Goal: Task Accomplishment & Management: Manage account settings

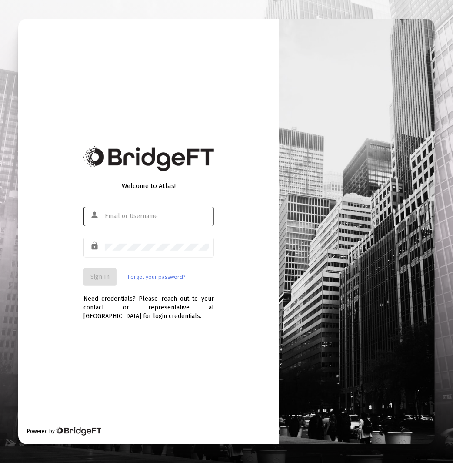
click at [142, 223] on div at bounding box center [157, 215] width 104 height 21
click at [153, 216] on input "text" at bounding box center [157, 216] width 104 height 7
type input "santiagod@zoefin.com"
drag, startPoint x: 101, startPoint y: 281, endPoint x: 13, endPoint y: 281, distance: 88.3
click at [101, 281] on button "Sign In" at bounding box center [99, 276] width 33 height 17
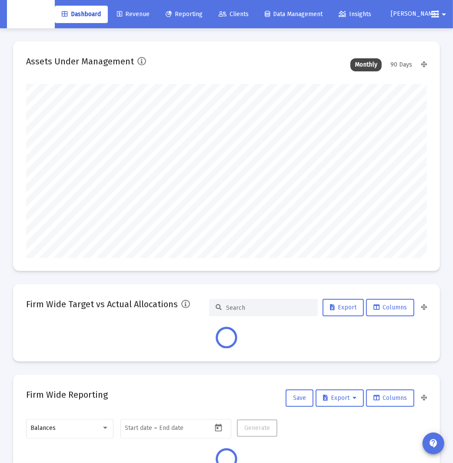
scroll to position [174, 214]
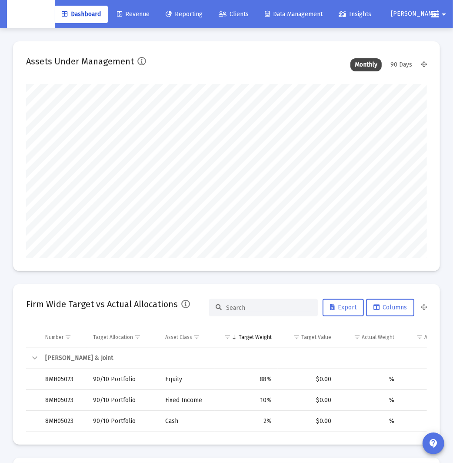
type input "2025-09-23"
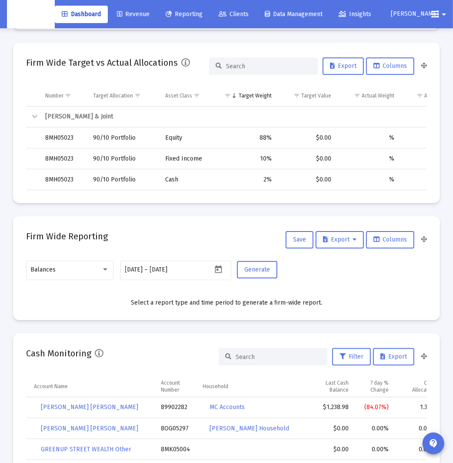
scroll to position [0, 0]
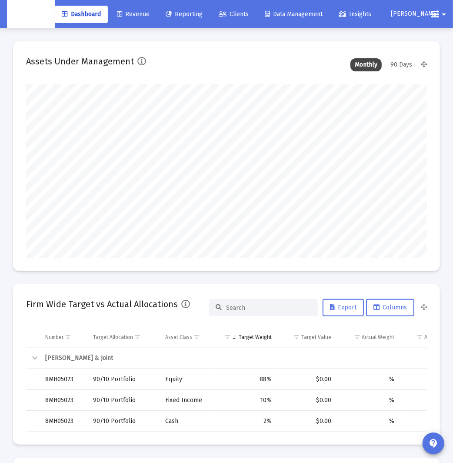
click at [244, 12] on span "Clients" at bounding box center [234, 13] width 30 height 7
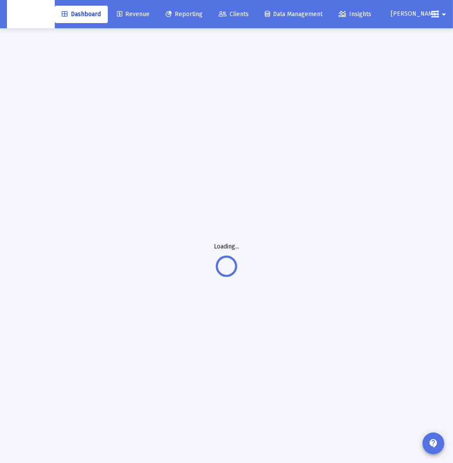
scroll to position [3, 0]
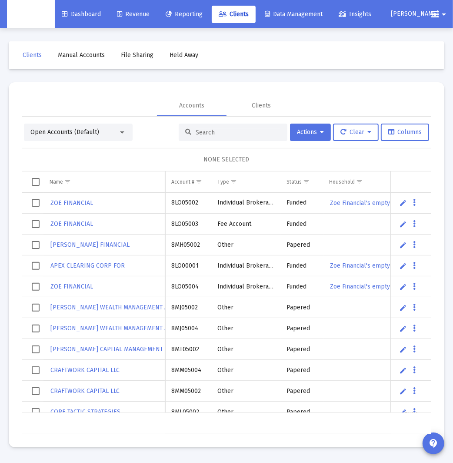
scroll to position [0, 7]
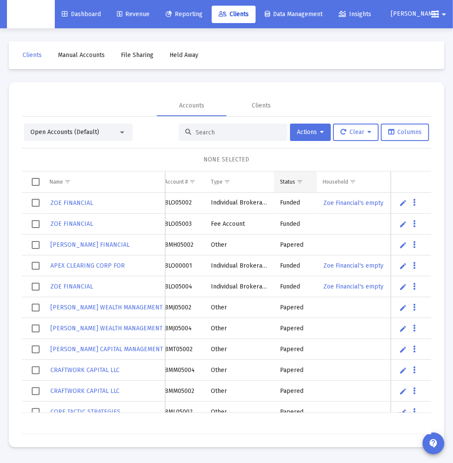
click at [305, 187] on td "Status" at bounding box center [295, 181] width 43 height 21
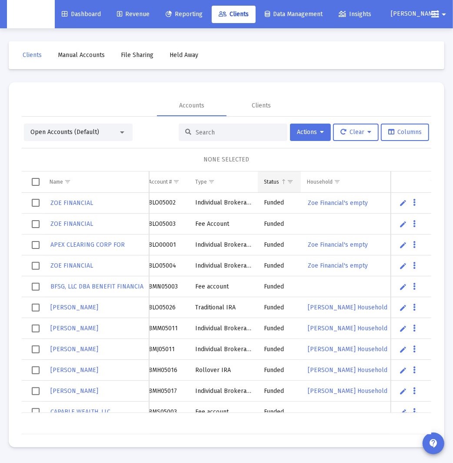
click at [283, 180] on span "Column Status" at bounding box center [283, 181] width 7 height 7
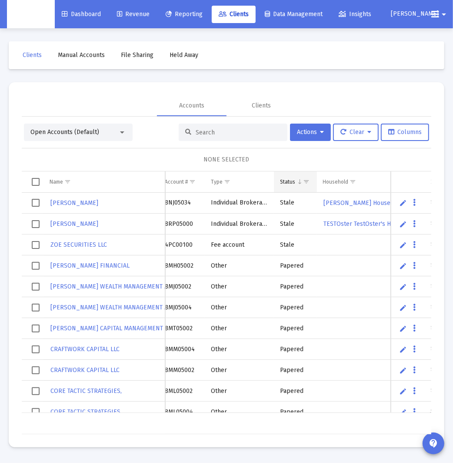
click at [286, 180] on div "Status" at bounding box center [287, 181] width 15 height 7
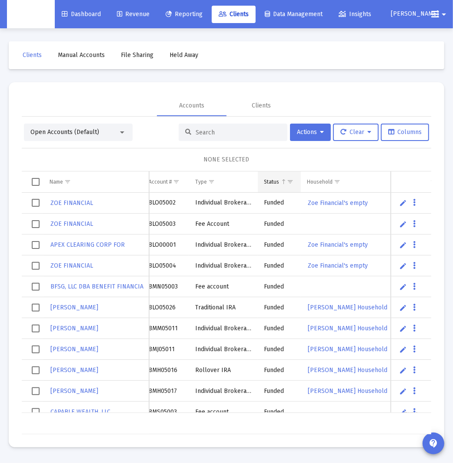
click at [291, 181] on span "Show filter options for column 'Status'" at bounding box center [290, 181] width 7 height 7
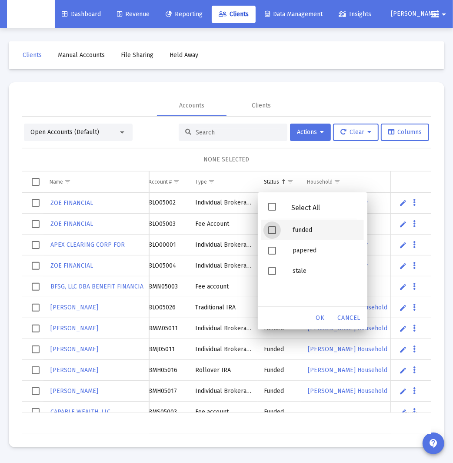
click at [313, 235] on div "funded" at bounding box center [325, 230] width 78 height 20
click at [322, 321] on div "OK" at bounding box center [321, 318] width 28 height 16
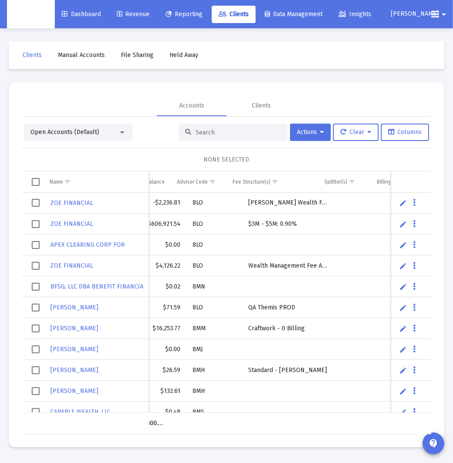
scroll to position [0, 0]
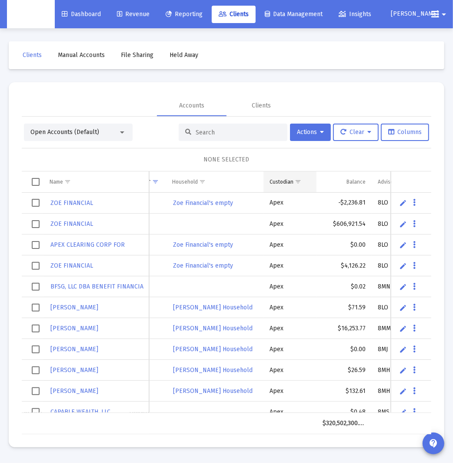
click at [297, 181] on span "Show filter options for column 'Custodian'" at bounding box center [298, 181] width 7 height 7
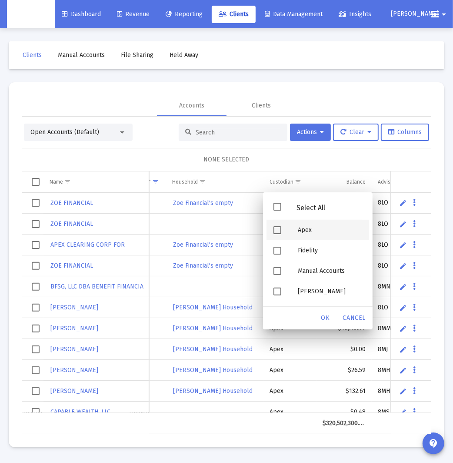
click at [279, 225] on div "Filter options" at bounding box center [279, 230] width 24 height 20
click at [324, 314] on span "OK" at bounding box center [325, 317] width 9 height 7
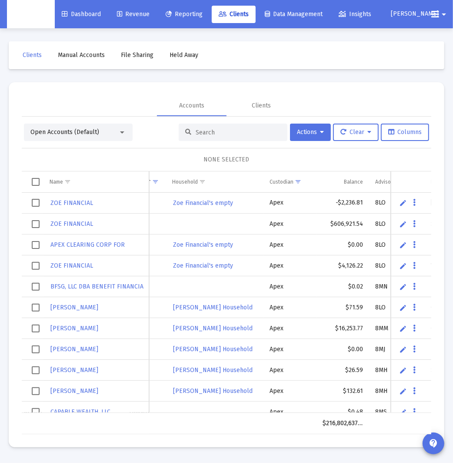
scroll to position [0, 141]
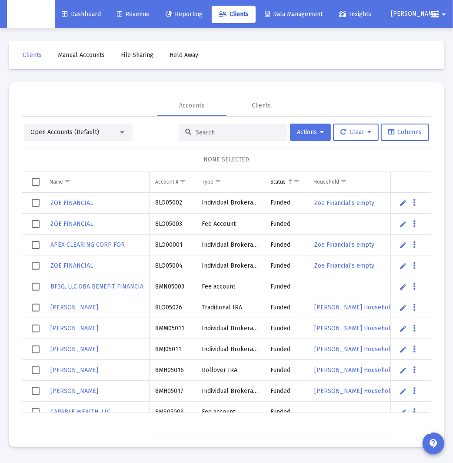
click at [257, 51] on mat-toolbar-row "Clients Manual Accounts File Sharing Held Away" at bounding box center [227, 55] width 436 height 28
click at [241, 20] on link "Clients" at bounding box center [234, 14] width 44 height 17
click at [285, 180] on div "Status" at bounding box center [277, 181] width 15 height 7
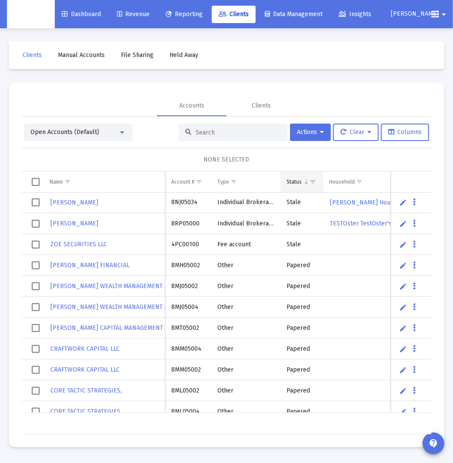
click at [316, 178] on span "Show filter options for column 'Status'" at bounding box center [313, 181] width 7 height 7
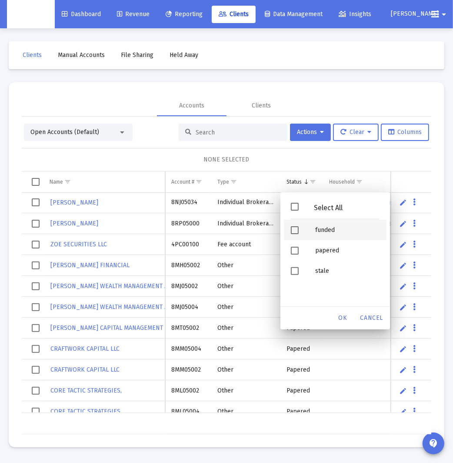
click at [326, 229] on div "funded" at bounding box center [347, 230] width 78 height 20
click at [344, 317] on span "OK" at bounding box center [343, 317] width 9 height 7
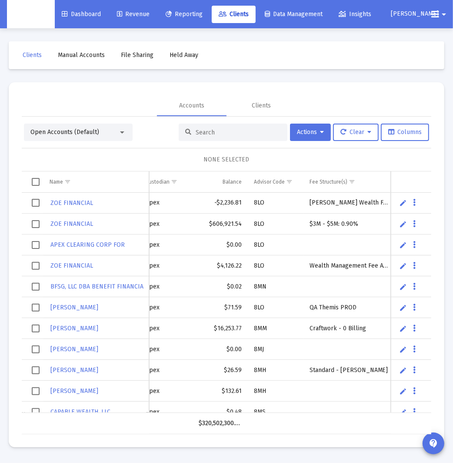
scroll to position [0, 0]
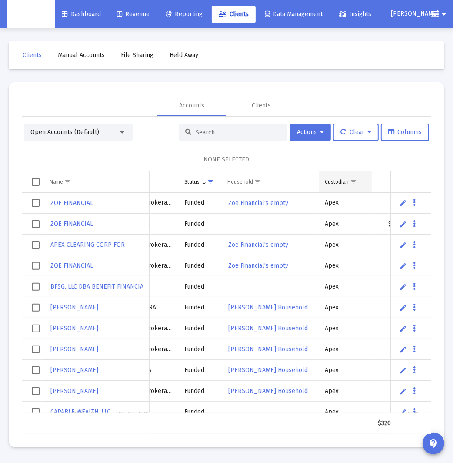
click at [357, 181] on span "Show filter options for column 'Custodian'" at bounding box center [353, 181] width 7 height 7
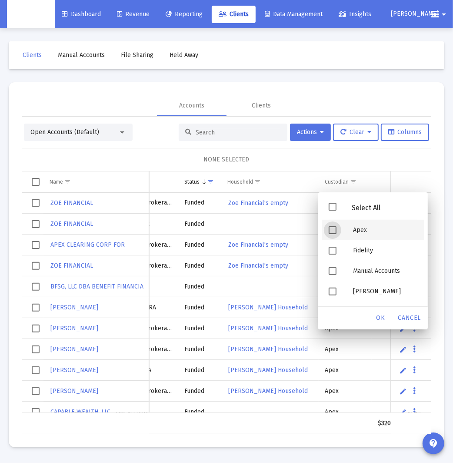
click at [365, 227] on div "Apex" at bounding box center [385, 230] width 78 height 20
click at [384, 320] on span "OK" at bounding box center [381, 317] width 9 height 7
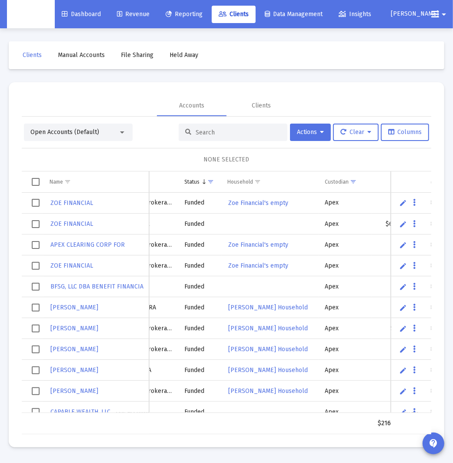
click at [345, 155] on div "NONE SELECTED" at bounding box center [227, 159] width 396 height 9
click at [208, 182] on span "Show filter options for column 'Status'" at bounding box center [210, 181] width 7 height 7
click at [325, 161] on div "NONE SELECTED" at bounding box center [227, 159] width 396 height 9
click at [308, 158] on div "NONE SELECTED" at bounding box center [227, 159] width 396 height 9
click at [212, 182] on span "Show filter options for column 'Status'" at bounding box center [210, 181] width 7 height 7
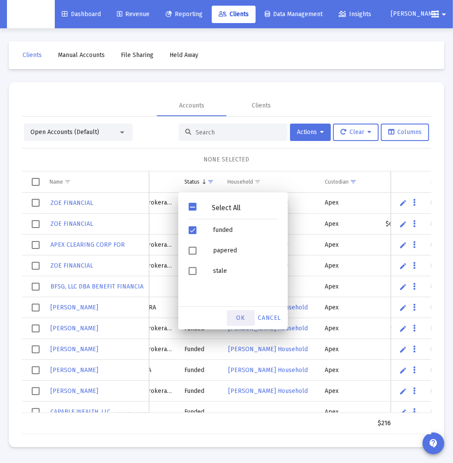
click at [240, 315] on span "OK" at bounding box center [241, 317] width 9 height 7
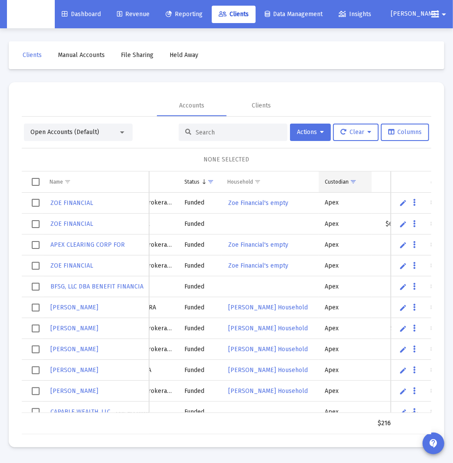
click at [354, 183] on span "Show filter options for column 'Custodian'" at bounding box center [353, 181] width 7 height 7
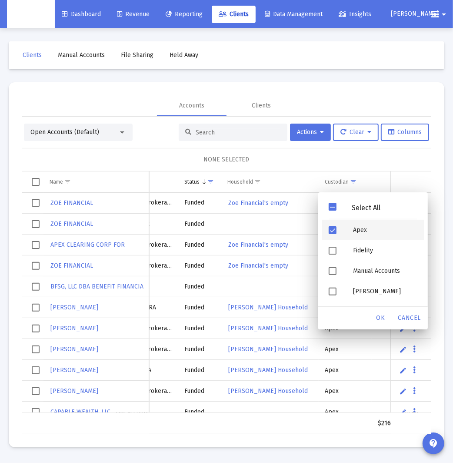
click at [361, 232] on div "Apex" at bounding box center [385, 230] width 78 height 20
click at [383, 320] on div "OK" at bounding box center [381, 318] width 28 height 16
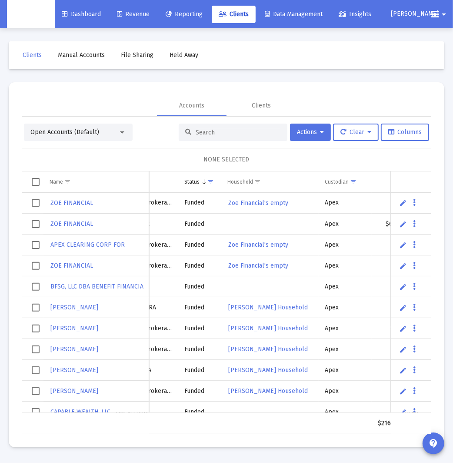
click at [37, 183] on span "Select all" at bounding box center [36, 182] width 8 height 8
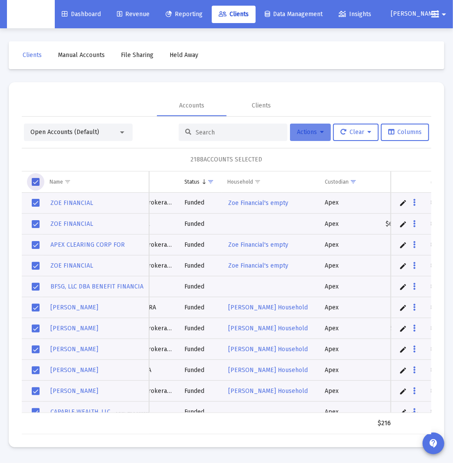
click at [322, 134] on icon at bounding box center [322, 132] width 4 height 6
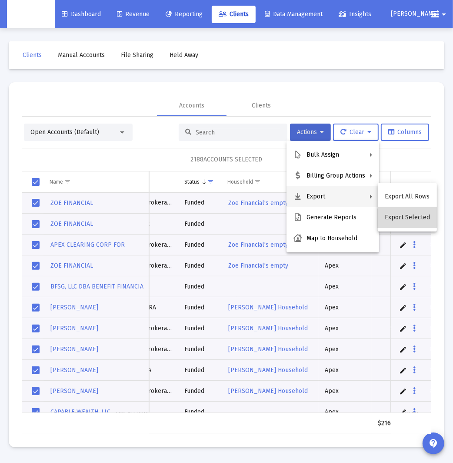
click at [414, 222] on button "Export Selected" at bounding box center [407, 217] width 59 height 21
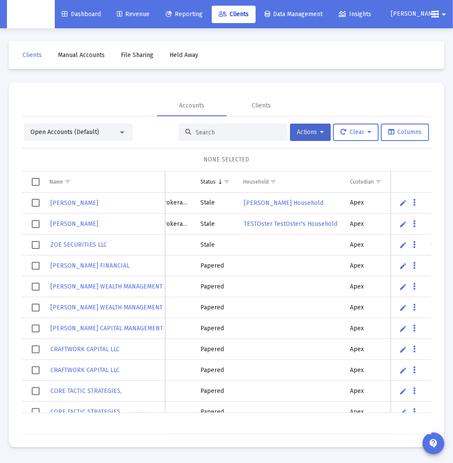
scroll to position [0, 86]
click at [415, 137] on button "Columns" at bounding box center [405, 132] width 48 height 17
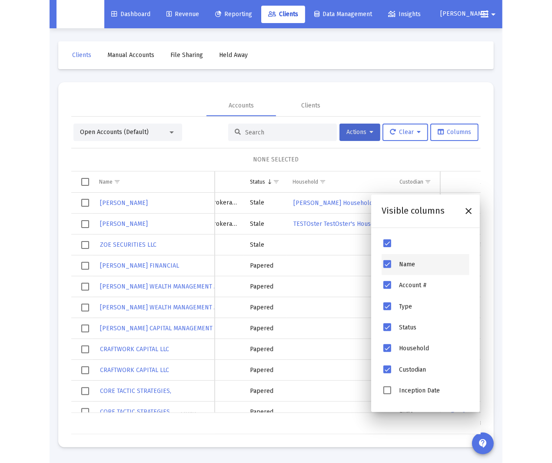
scroll to position [209, 0]
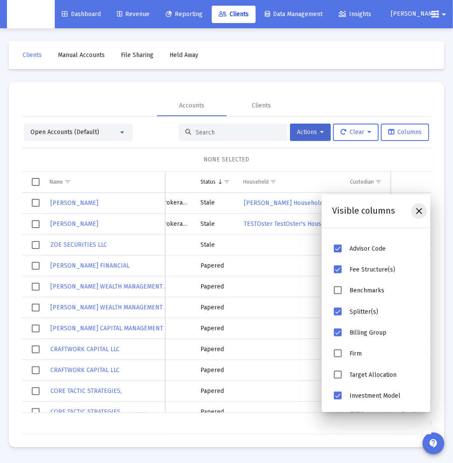
click at [421, 212] on icon "Close" at bounding box center [419, 211] width 10 height 10
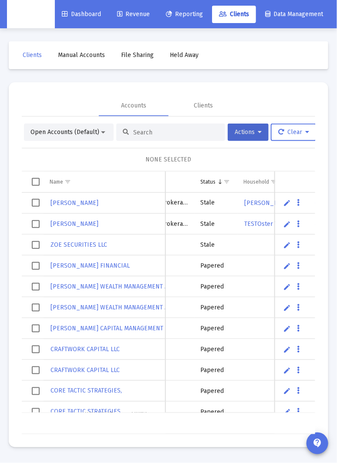
scroll to position [0, 86]
click at [164, 137] on div at bounding box center [170, 132] width 109 height 17
click at [165, 134] on input at bounding box center [175, 132] width 85 height 7
paste input "[PERSON_NAME] Household"
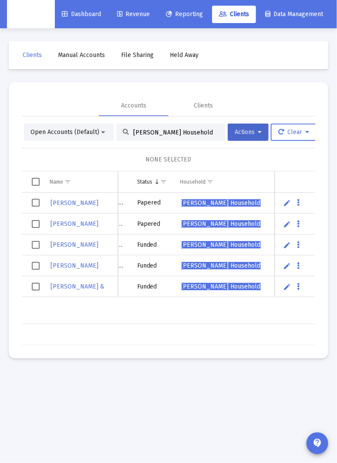
click at [204, 133] on input "[PERSON_NAME] Household" at bounding box center [175, 132] width 85 height 7
paste input "8MS05098"
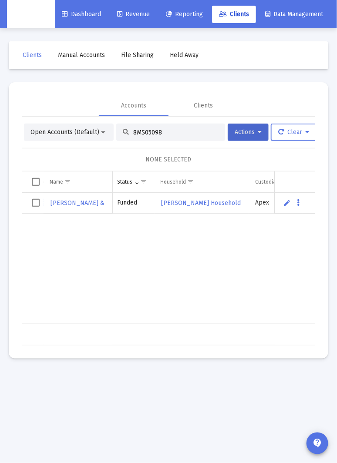
type input "8MS05098"
click at [258, 134] on icon at bounding box center [259, 132] width 4 height 6
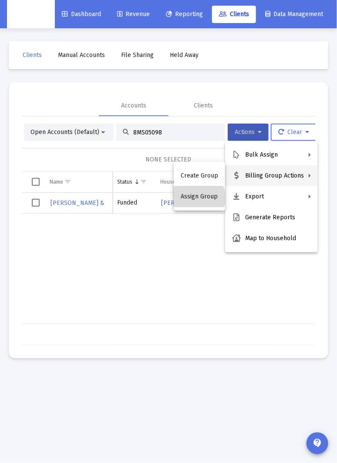
click at [193, 198] on button "Assign Group" at bounding box center [199, 196] width 51 height 21
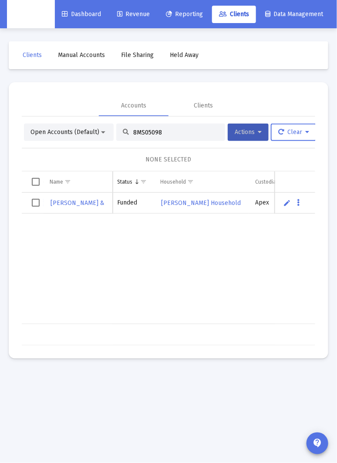
click at [30, 203] on td "Data grid" at bounding box center [33, 203] width 22 height 21
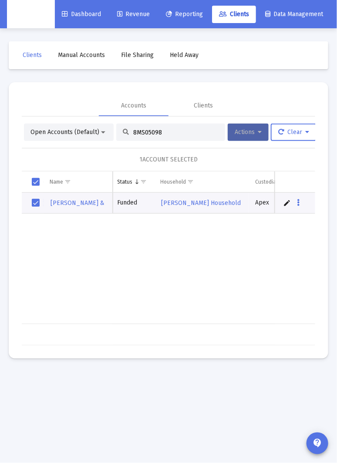
click at [267, 135] on button "Actions" at bounding box center [247, 132] width 41 height 17
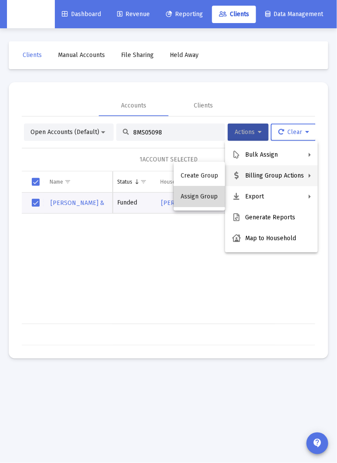
click at [202, 195] on button "Assign Group" at bounding box center [199, 196] width 51 height 21
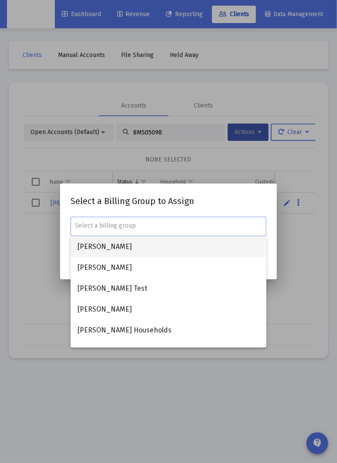
paste input "[PERSON_NAME] Household"
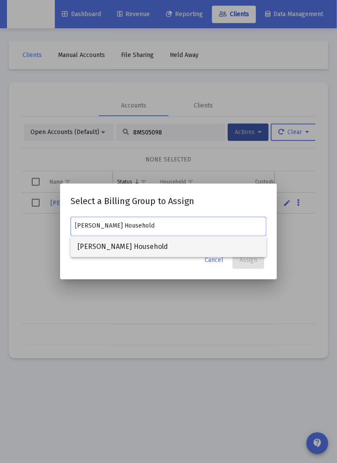
type input "[PERSON_NAME] Household"
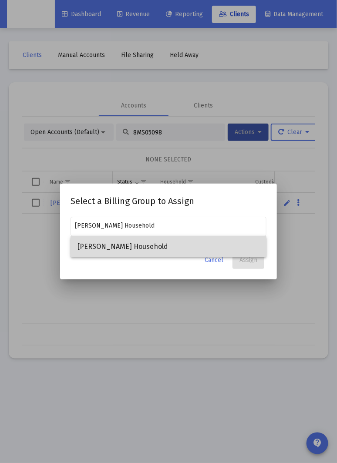
click at [176, 244] on span "[PERSON_NAME] Household" at bounding box center [168, 246] width 182 height 21
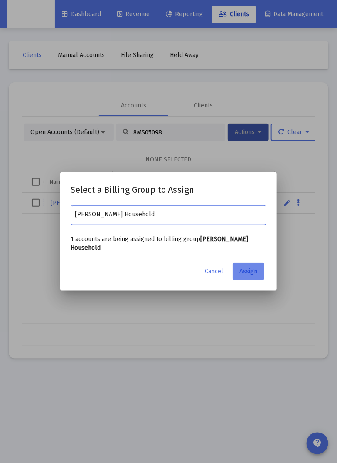
drag, startPoint x: 247, startPoint y: 270, endPoint x: 241, endPoint y: 268, distance: 6.2
click at [247, 270] on span "Assign" at bounding box center [248, 270] width 18 height 7
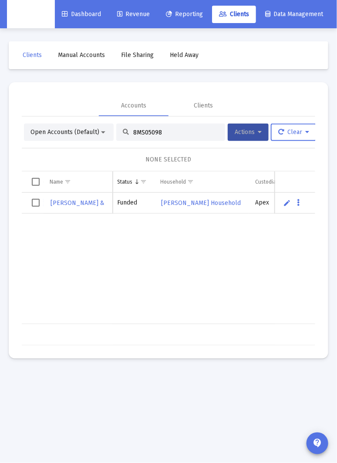
click at [160, 129] on input "8MS05098" at bounding box center [175, 132] width 85 height 7
paste input "4PI0500"
type input "4PI05008"
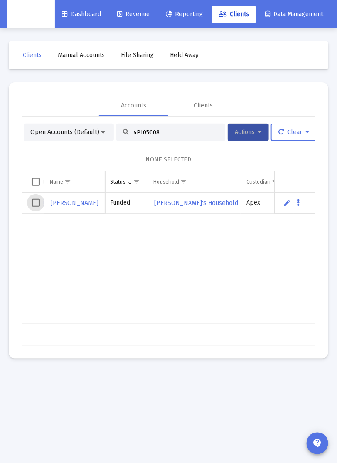
click at [37, 204] on span "Select row" at bounding box center [36, 203] width 8 height 8
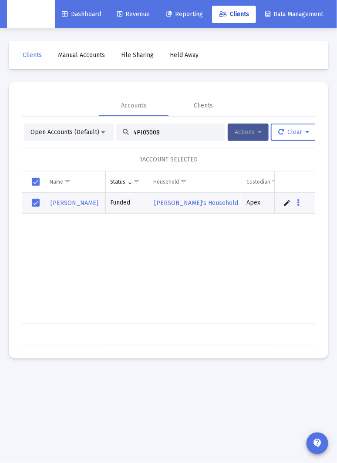
click at [259, 136] on button "Actions" at bounding box center [247, 132] width 41 height 17
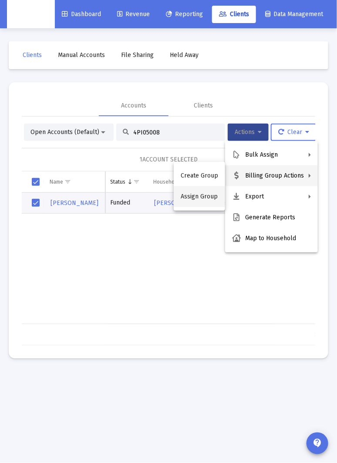
click at [199, 190] on button "Assign Group" at bounding box center [199, 196] width 51 height 21
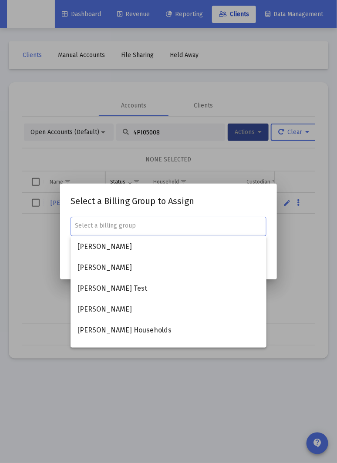
paste input "[PERSON_NAME]'s Household"
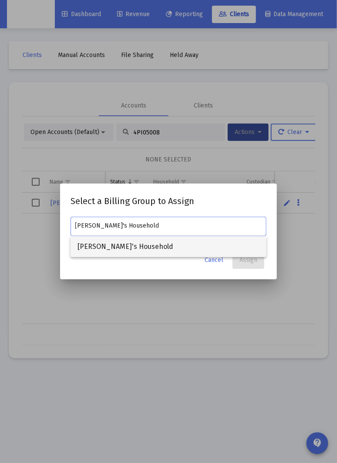
type input "[PERSON_NAME]'s Household"
click at [148, 246] on span "[PERSON_NAME]'s Household" at bounding box center [168, 246] width 182 height 21
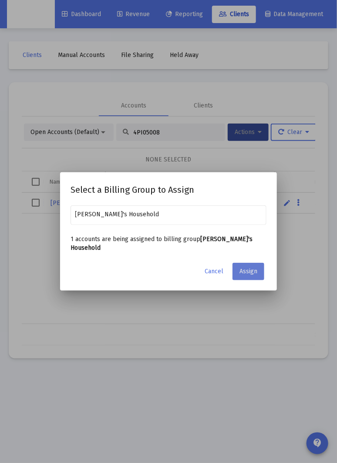
click at [258, 272] on button "Assign" at bounding box center [248, 271] width 32 height 17
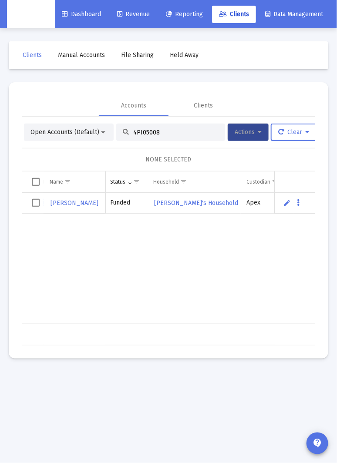
click at [166, 135] on input "4PI05008" at bounding box center [175, 132] width 85 height 7
paste input "QL05003"
click at [37, 206] on span "Select row" at bounding box center [36, 203] width 8 height 8
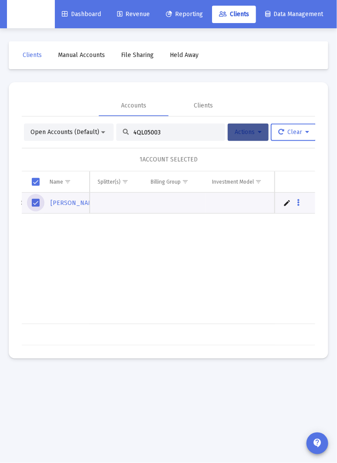
click at [263, 134] on button "Actions" at bounding box center [247, 132] width 41 height 17
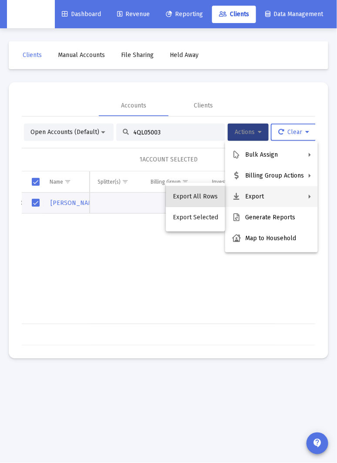
click at [204, 194] on button "Export All Rows" at bounding box center [195, 196] width 59 height 21
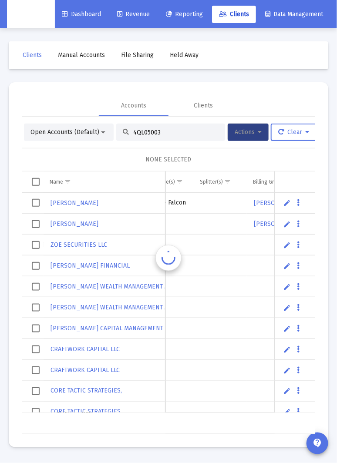
click at [204, 194] on td "Data grid" at bounding box center [220, 203] width 53 height 21
click at [172, 133] on input "4QL05003" at bounding box center [175, 132] width 85 height 7
click at [164, 136] on div "4QL05003" at bounding box center [170, 132] width 109 height 17
click at [168, 132] on input "4QL05003" at bounding box center [175, 132] width 85 height 7
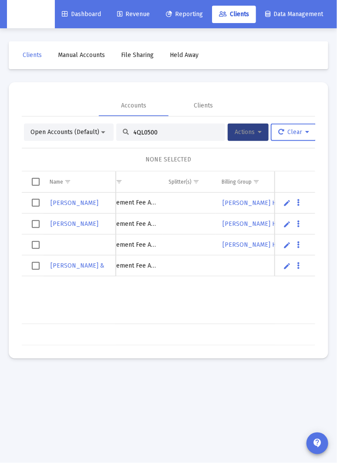
type input "4QL05003"
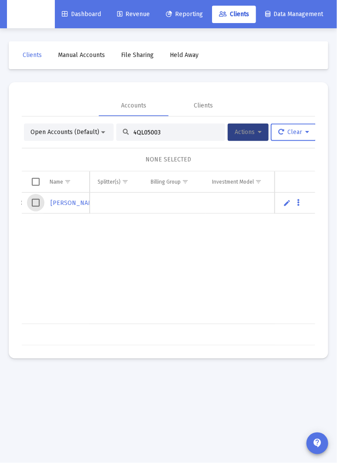
click at [37, 202] on span "Select row" at bounding box center [36, 203] width 8 height 8
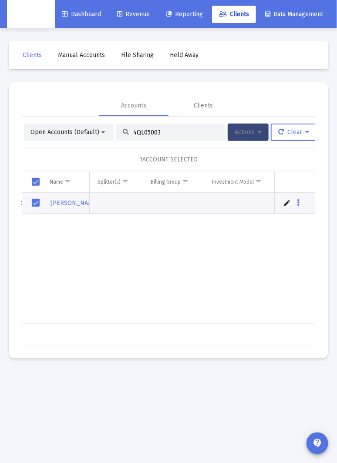
click at [257, 136] on button "Actions" at bounding box center [247, 132] width 41 height 17
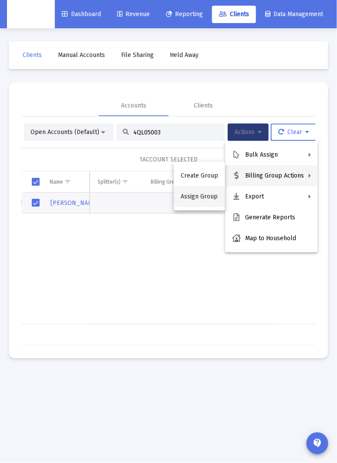
click at [207, 199] on button "Assign Group" at bounding box center [199, 196] width 51 height 21
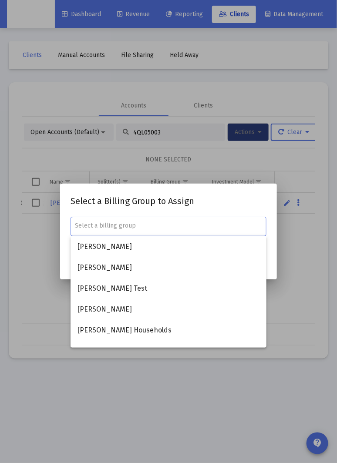
paste input "4QL05003"
type input "4QL05003"
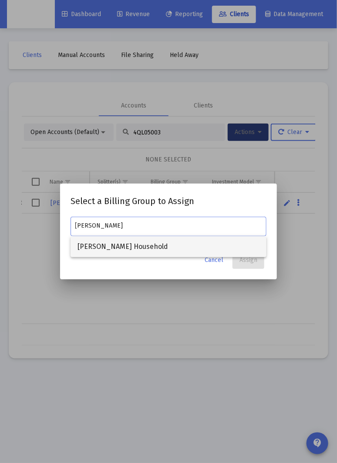
click at [194, 250] on span "[PERSON_NAME] Household" at bounding box center [168, 246] width 182 height 21
type input "[PERSON_NAME] Household"
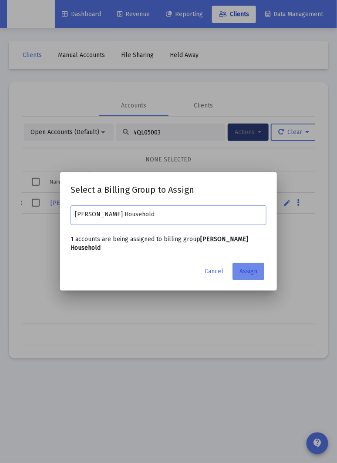
click at [243, 276] on button "Assign" at bounding box center [248, 271] width 32 height 17
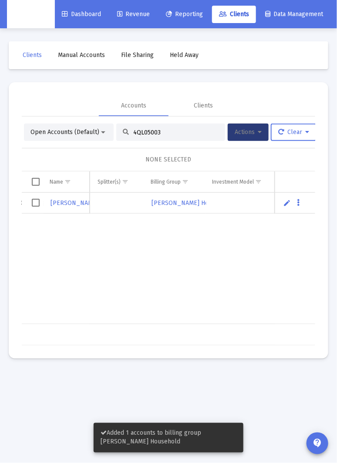
click at [177, 134] on input "4QL05003" at bounding box center [175, 132] width 85 height 7
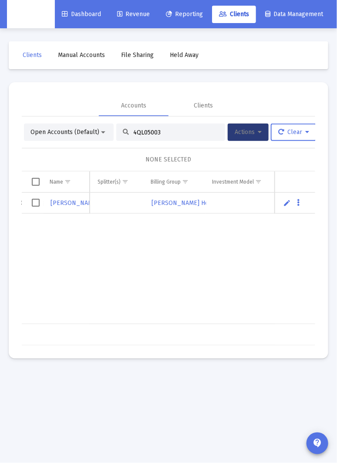
paste input "N05179"
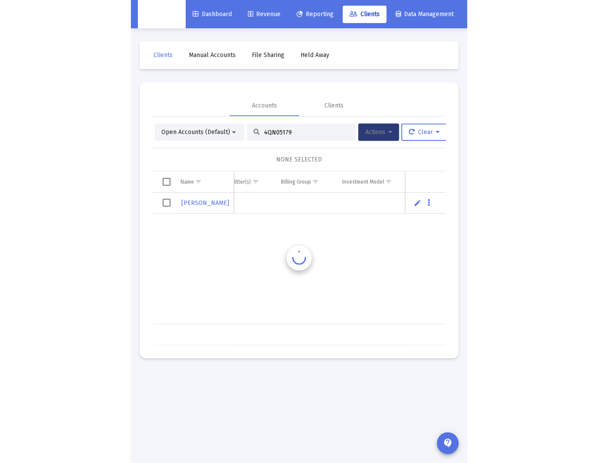
scroll to position [0, 456]
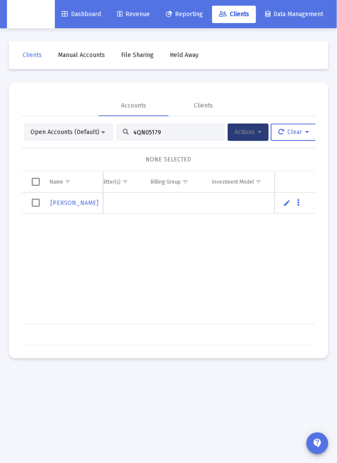
type input "4QN05179"
click at [36, 202] on span "Select row" at bounding box center [36, 203] width 8 height 8
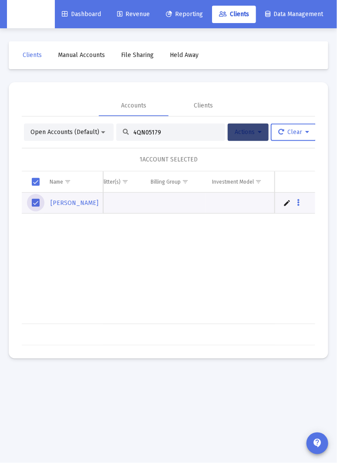
click at [252, 137] on button "Actions" at bounding box center [247, 132] width 41 height 17
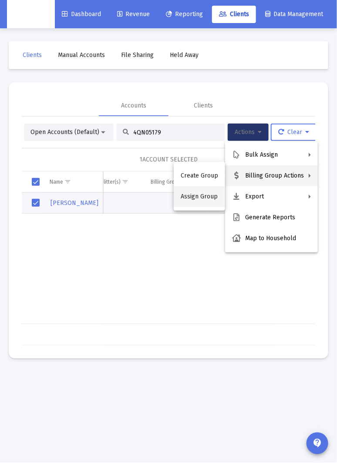
click at [208, 195] on button "Assign Group" at bounding box center [199, 196] width 51 height 21
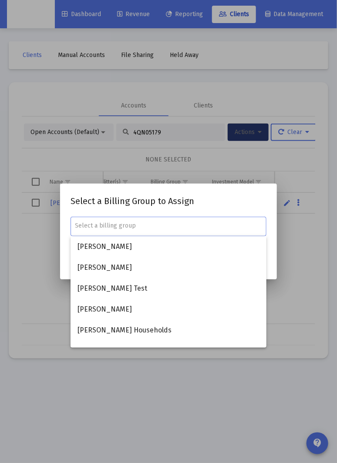
paste input "[PERSON_NAME] Household"
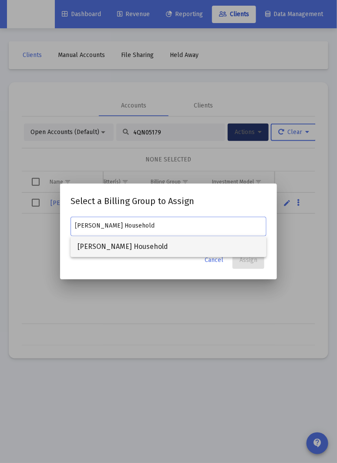
type input "[PERSON_NAME] Household"
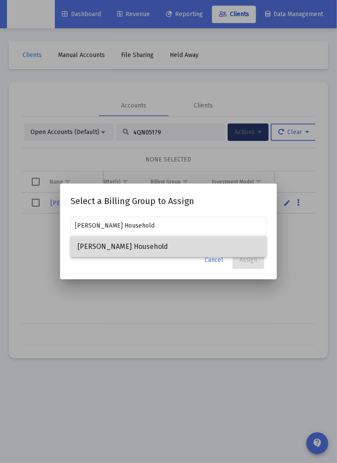
click at [174, 243] on span "[PERSON_NAME] Household" at bounding box center [168, 246] width 182 height 21
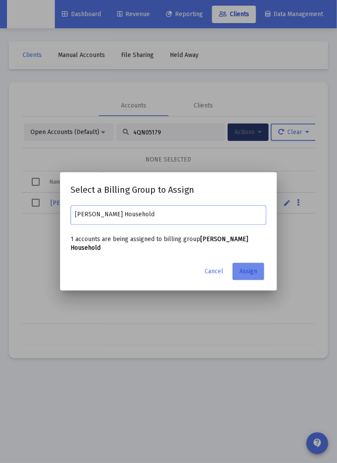
click at [252, 270] on span "Assign" at bounding box center [248, 270] width 18 height 7
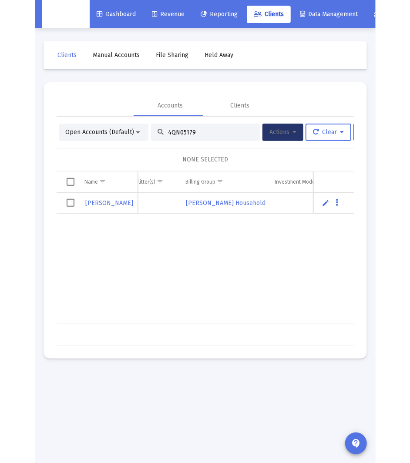
scroll to position [0, 222]
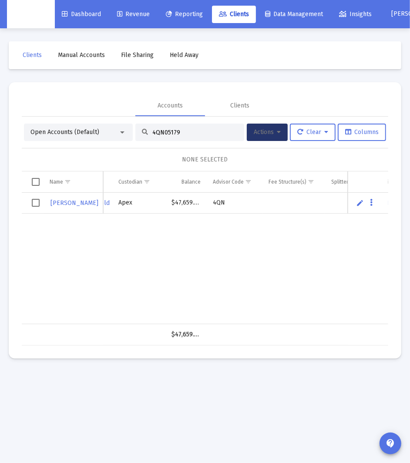
click at [188, 129] on input "4QN05179" at bounding box center [194, 132] width 85 height 7
paste input "80"
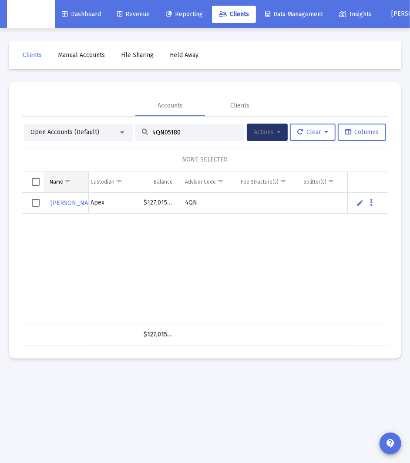
type input "4QN05180"
click at [39, 204] on span "Select row" at bounding box center [36, 203] width 8 height 8
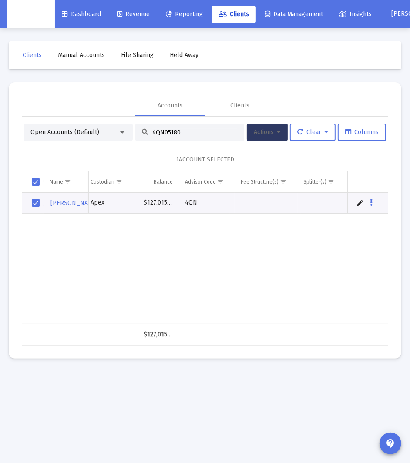
click at [265, 132] on span "Actions" at bounding box center [267, 131] width 27 height 7
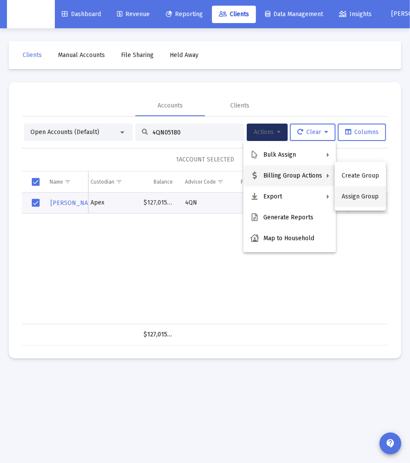
click at [354, 195] on button "Assign Group" at bounding box center [359, 196] width 51 height 21
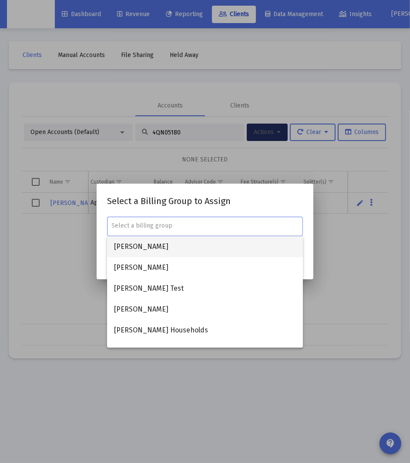
paste input "[PERSON_NAME] Household"
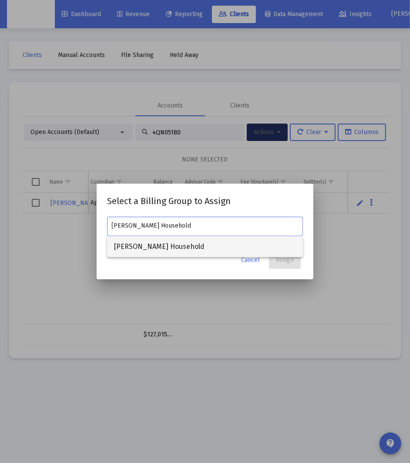
type input "[PERSON_NAME] Household"
click at [199, 242] on span "[PERSON_NAME] Household" at bounding box center [205, 246] width 182 height 21
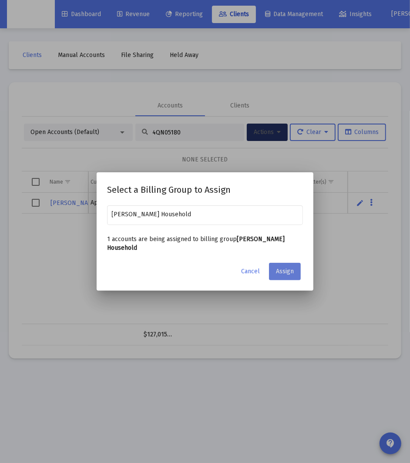
click at [292, 268] on span "Assign" at bounding box center [285, 270] width 18 height 7
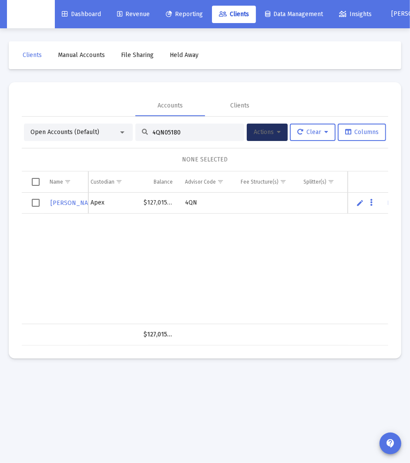
click at [172, 134] on input "4QN05180" at bounding box center [194, 132] width 85 height 7
click at [210, 131] on input "4QN05180" at bounding box center [194, 132] width 85 height 7
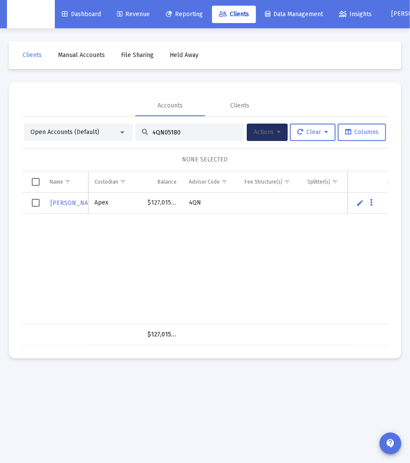
click at [210, 131] on input "4QN05180" at bounding box center [194, 132] width 85 height 7
paste input "[PERSON_NAME] Household"
click at [207, 132] on input "4QN05180" at bounding box center [194, 132] width 85 height 7
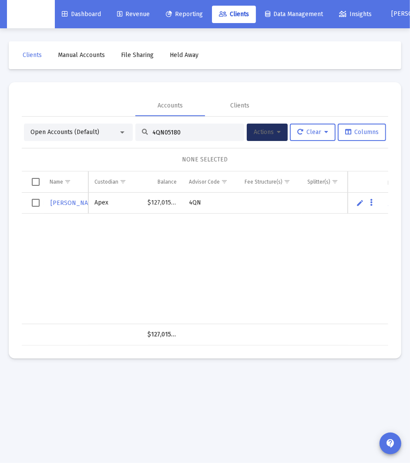
paste input "1"
type input "4QN05181"
click at [164, 131] on input "4QN05181" at bounding box center [194, 132] width 85 height 7
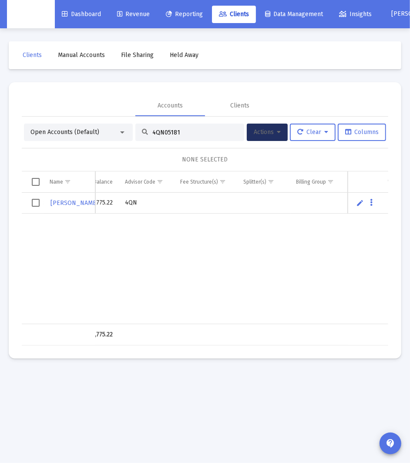
click at [33, 202] on span "Select row" at bounding box center [36, 203] width 8 height 8
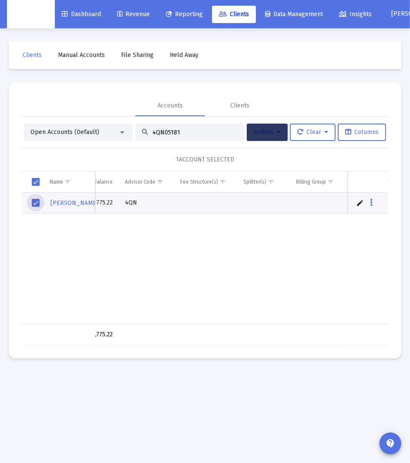
click at [277, 134] on icon at bounding box center [279, 132] width 4 height 6
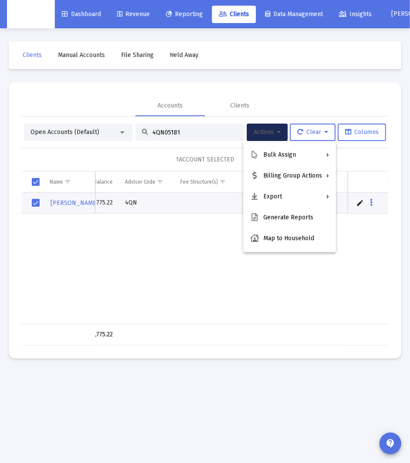
click at [184, 277] on div at bounding box center [205, 231] width 410 height 463
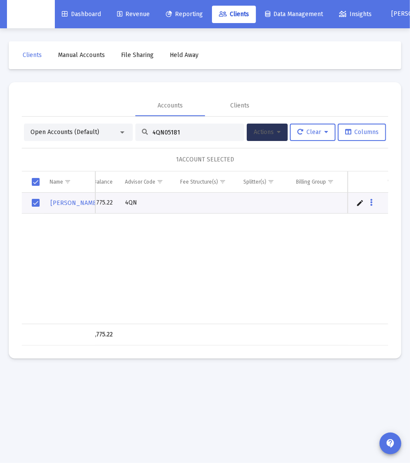
click at [278, 137] on button "Actions" at bounding box center [267, 132] width 41 height 17
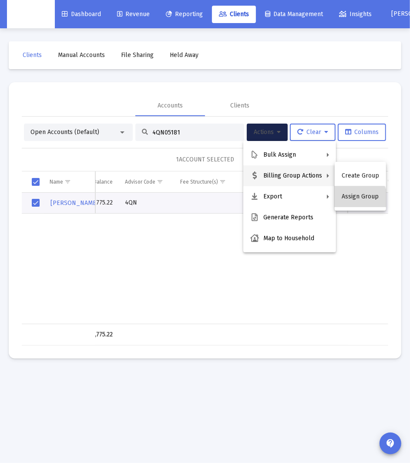
click at [349, 203] on button "Assign Group" at bounding box center [359, 196] width 51 height 21
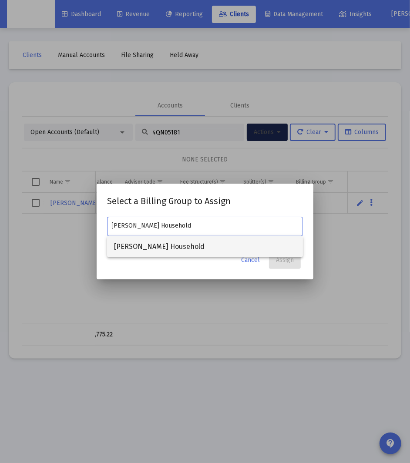
type input "[PERSON_NAME] Household"
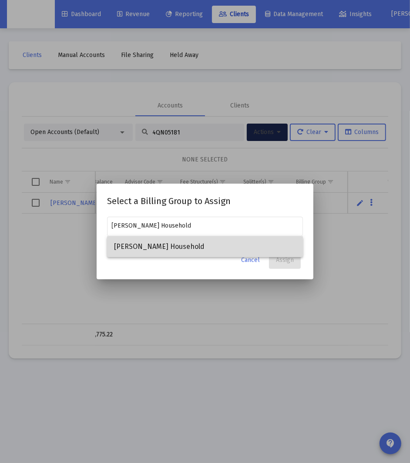
click at [202, 245] on span "[PERSON_NAME] Household" at bounding box center [205, 246] width 182 height 21
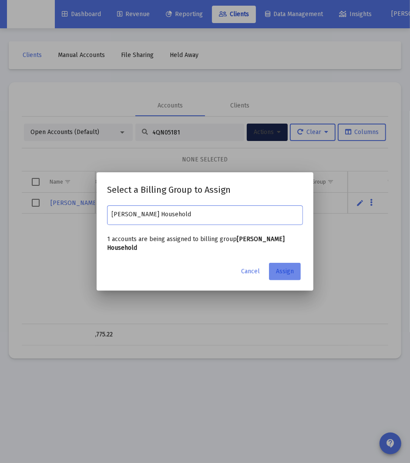
click at [290, 267] on span "Assign" at bounding box center [285, 270] width 18 height 7
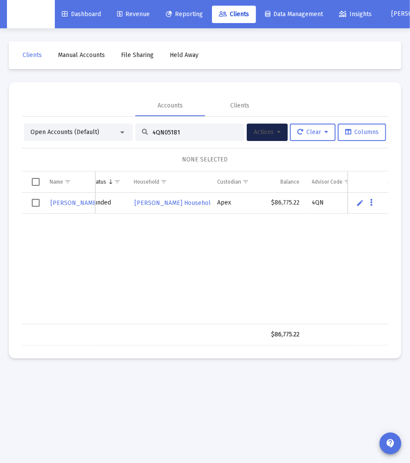
scroll to position [0, 71]
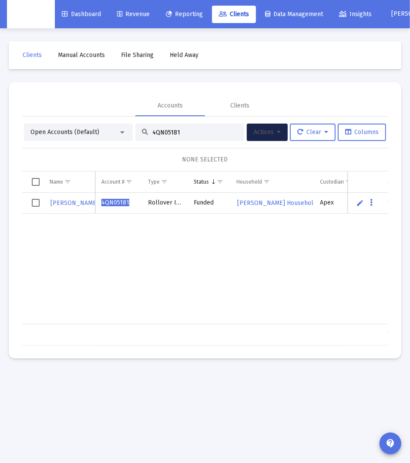
click at [176, 129] on input "4QN05181" at bounding box center [194, 132] width 85 height 7
paste input "2"
type input "4QN05182"
click at [33, 204] on span "Select row" at bounding box center [36, 203] width 8 height 8
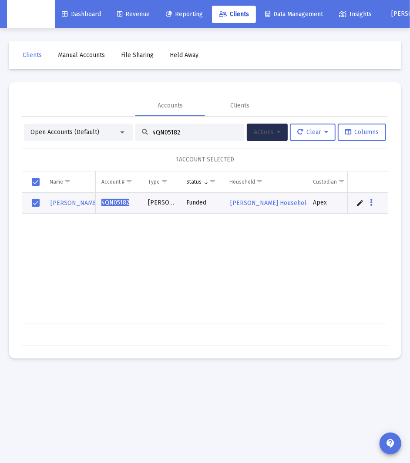
click at [287, 134] on div "Clear" at bounding box center [311, 132] width 48 height 17
click at [285, 134] on button "Actions" at bounding box center [267, 132] width 41 height 17
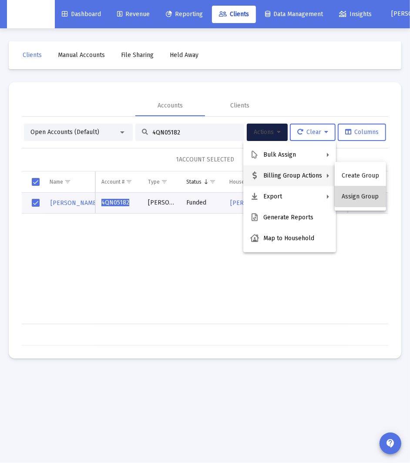
click at [371, 191] on button "Assign Group" at bounding box center [359, 196] width 51 height 21
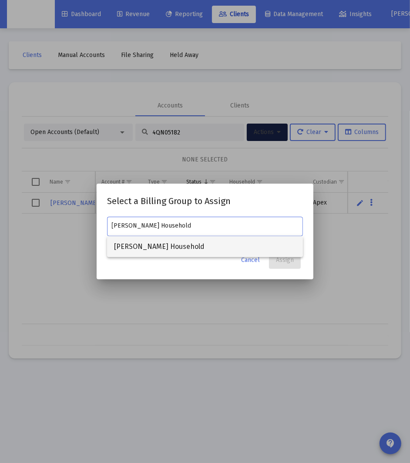
type input "[PERSON_NAME] Household"
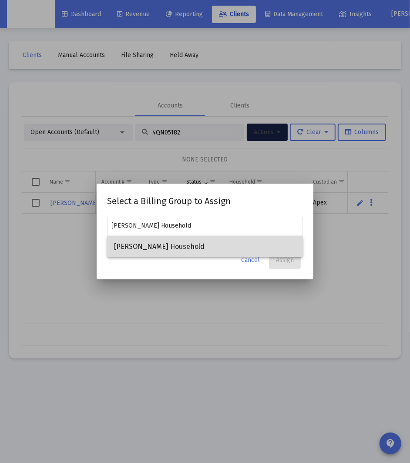
click at [200, 247] on span "[PERSON_NAME] Household" at bounding box center [205, 246] width 182 height 21
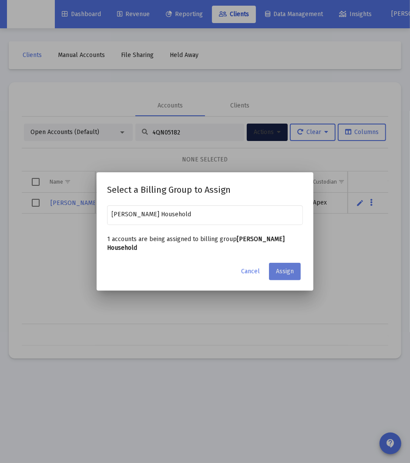
click at [292, 267] on span "Assign" at bounding box center [285, 270] width 18 height 7
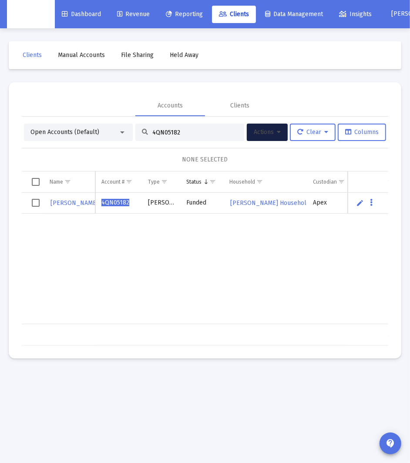
click at [161, 130] on input "4QN05182" at bounding box center [194, 132] width 85 height 7
paste input "6"
type input "4QN05186"
click at [36, 202] on span "Select row" at bounding box center [36, 203] width 8 height 8
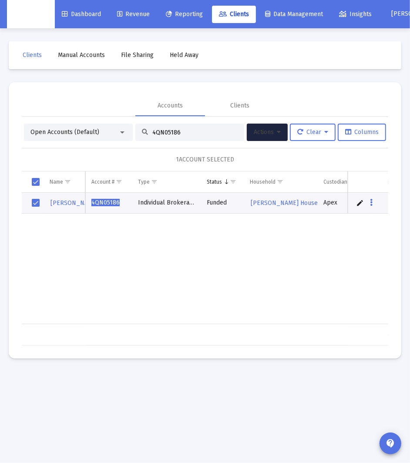
click at [279, 132] on button "Actions" at bounding box center [267, 132] width 41 height 17
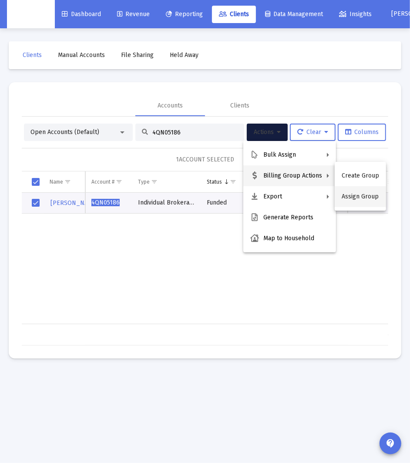
click at [361, 205] on button "Assign Group" at bounding box center [359, 196] width 51 height 21
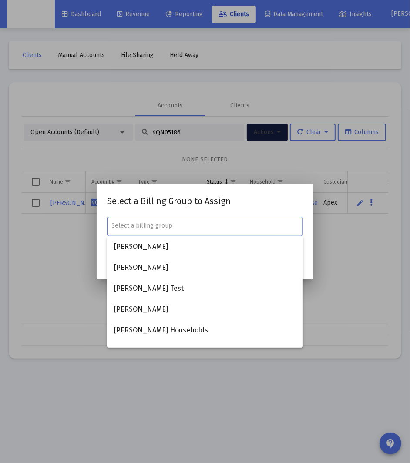
paste input "[PERSON_NAME] Household"
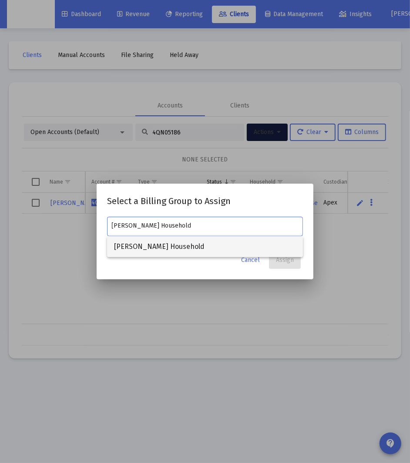
type input "[PERSON_NAME] Household"
click at [225, 240] on span "[PERSON_NAME] Household" at bounding box center [205, 246] width 182 height 21
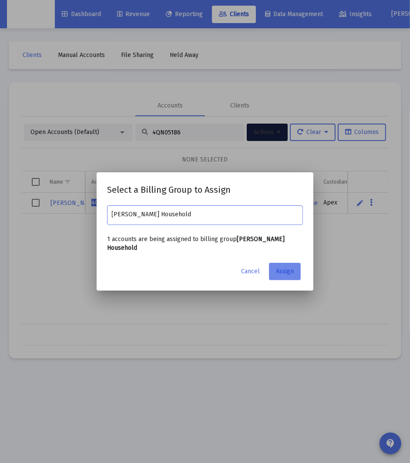
click at [294, 267] on button "Assign" at bounding box center [285, 271] width 32 height 17
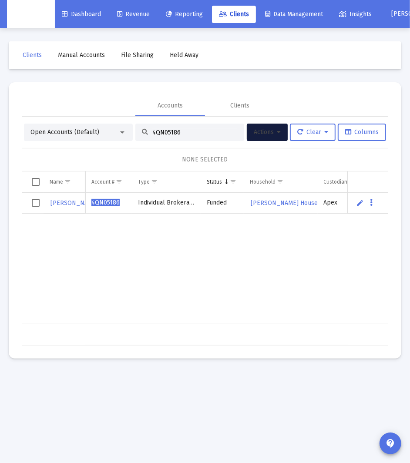
click at [159, 132] on input "4QN05186" at bounding box center [194, 132] width 85 height 7
paste input "8"
type input "4QN05188"
click at [37, 198] on td "Data grid" at bounding box center [33, 203] width 22 height 21
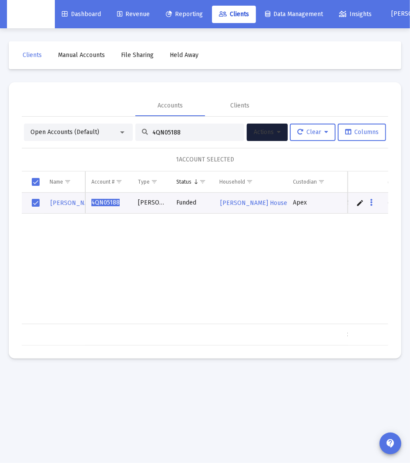
click at [278, 134] on icon at bounding box center [279, 132] width 4 height 6
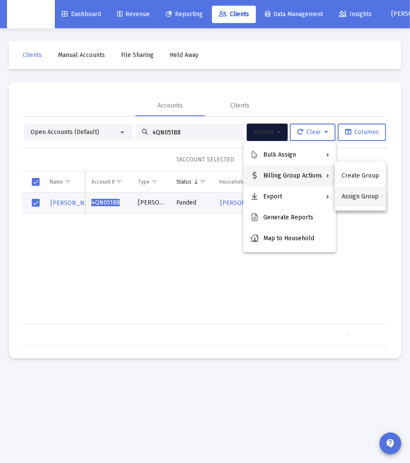
click at [341, 193] on button "Assign Group" at bounding box center [359, 196] width 51 height 21
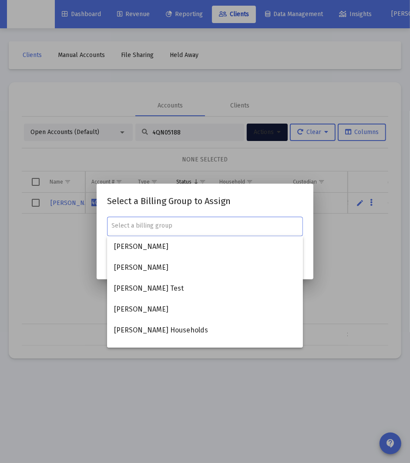
paste input "[PERSON_NAME] Household"
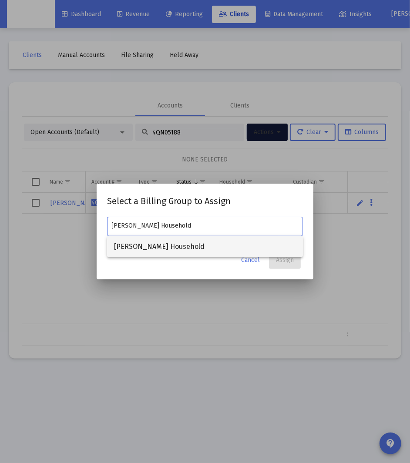
type input "[PERSON_NAME] Household"
click at [173, 247] on span "[PERSON_NAME] Household" at bounding box center [205, 246] width 182 height 21
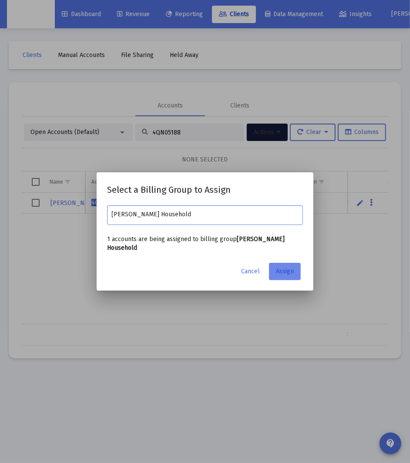
click at [289, 270] on span "Assign" at bounding box center [285, 270] width 18 height 7
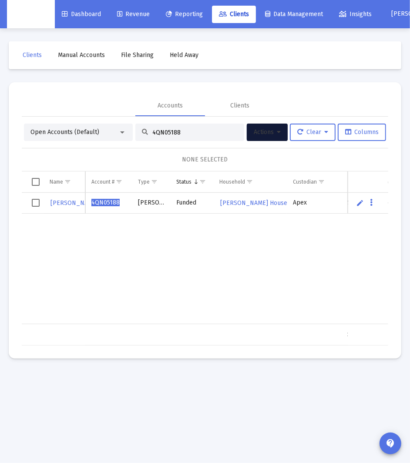
click at [184, 133] on input "4QN05188" at bounding box center [194, 132] width 85 height 7
paste input "9"
type input "4QN05189"
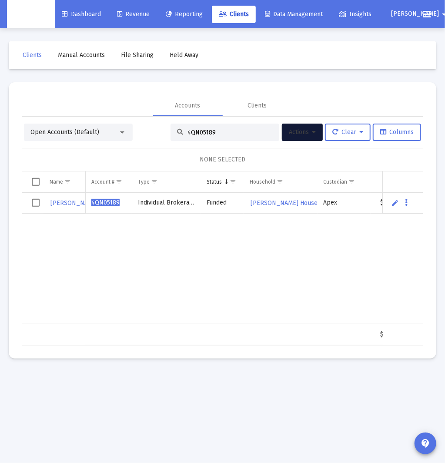
click at [35, 202] on span "Select row" at bounding box center [36, 203] width 8 height 8
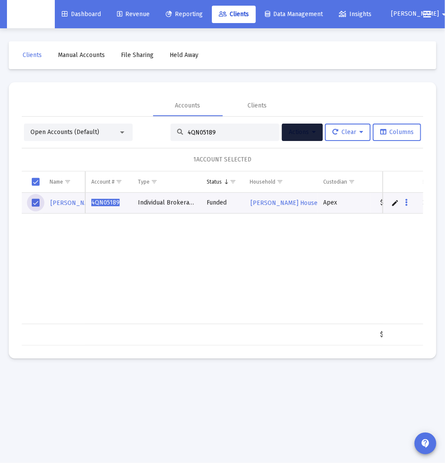
click at [314, 133] on icon at bounding box center [314, 132] width 4 height 6
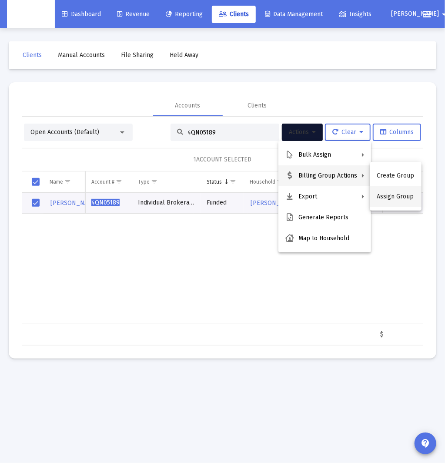
click at [394, 194] on button "Assign Group" at bounding box center [395, 196] width 51 height 21
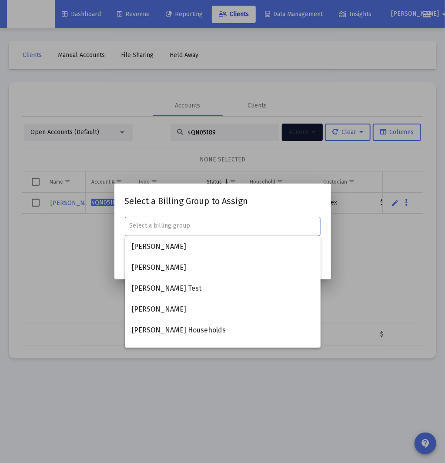
paste input "[PERSON_NAME] Household"
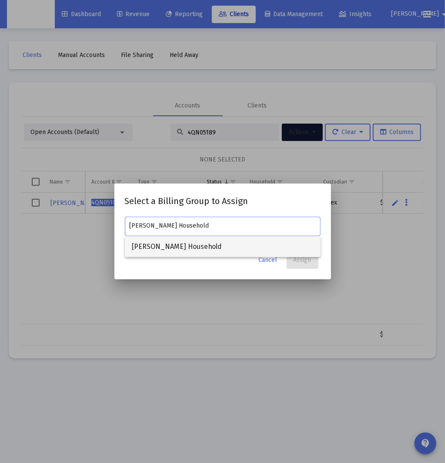
type input "[PERSON_NAME] Household"
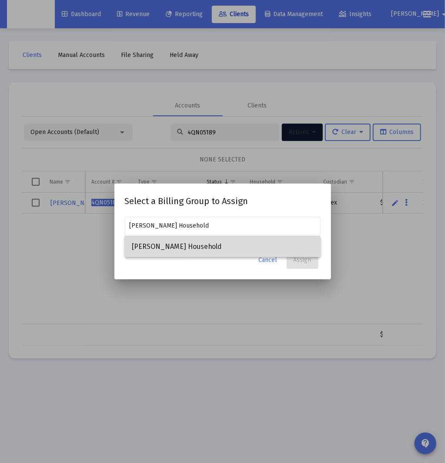
click at [201, 249] on span "[PERSON_NAME] Household" at bounding box center [223, 246] width 182 height 21
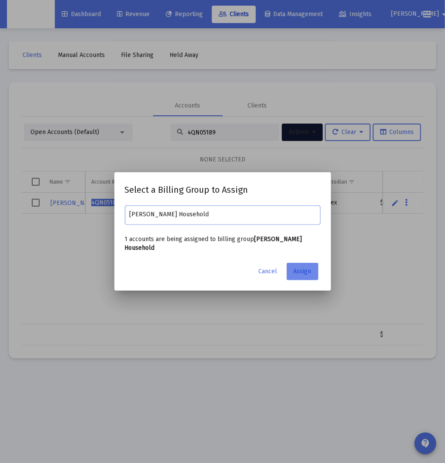
click at [310, 267] on span "Assign" at bounding box center [303, 270] width 18 height 7
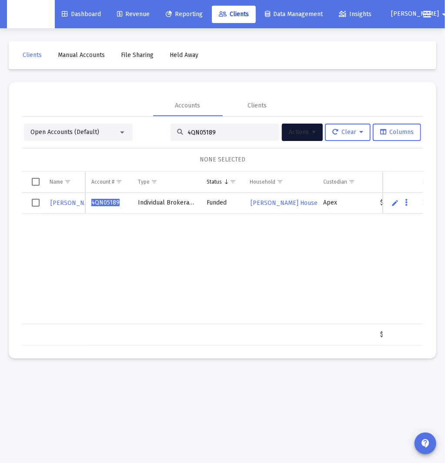
click at [204, 132] on input "4QN05189" at bounding box center [229, 132] width 85 height 7
paste input "90"
type input "4QN05190"
click at [37, 203] on span "Select row" at bounding box center [36, 203] width 8 height 8
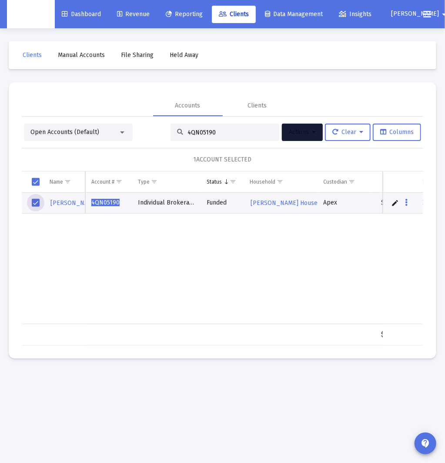
click at [312, 132] on icon at bounding box center [314, 132] width 4 height 6
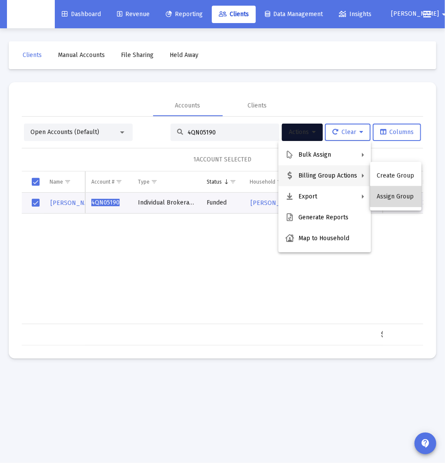
click at [397, 194] on button "Assign Group" at bounding box center [395, 196] width 51 height 21
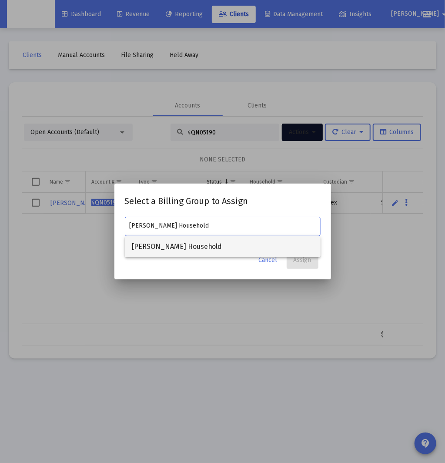
type input "[PERSON_NAME] Household"
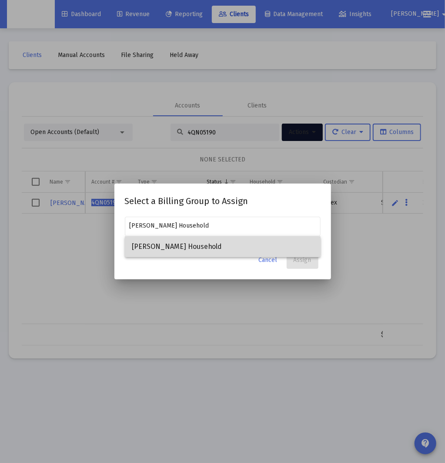
click at [222, 240] on span "[PERSON_NAME] Household" at bounding box center [223, 246] width 182 height 21
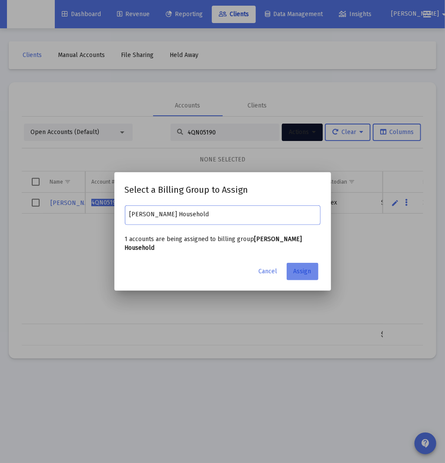
click at [310, 270] on button "Assign" at bounding box center [303, 271] width 32 height 17
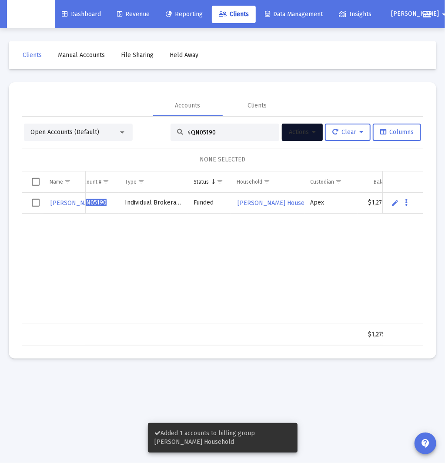
scroll to position [0, 13]
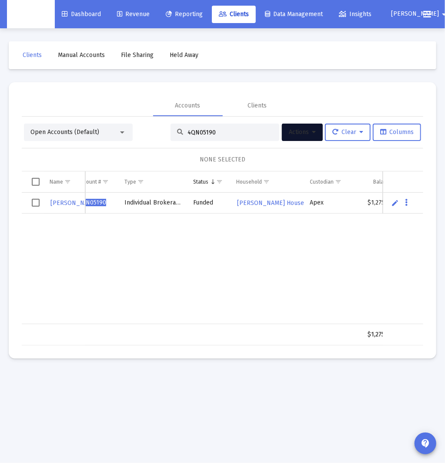
click at [204, 132] on input "4QN05190" at bounding box center [229, 132] width 85 height 7
paste input "1"
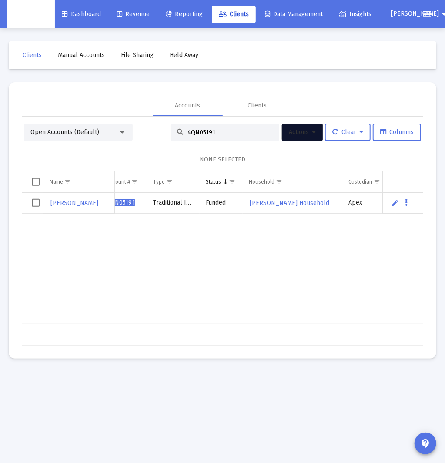
type input "4QN05191"
click at [36, 202] on span "Select row" at bounding box center [36, 203] width 8 height 8
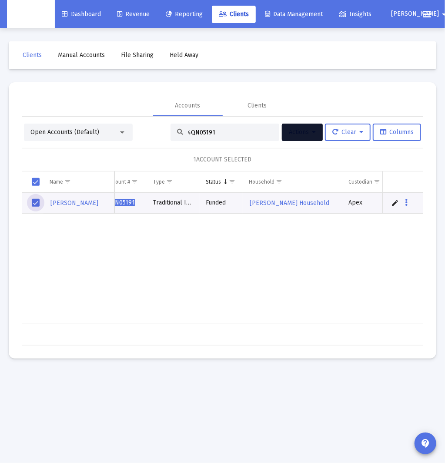
click at [312, 134] on icon at bounding box center [314, 132] width 4 height 6
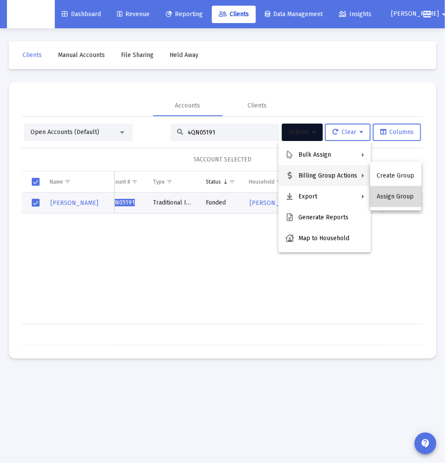
click at [397, 196] on button "Assign Group" at bounding box center [395, 196] width 51 height 21
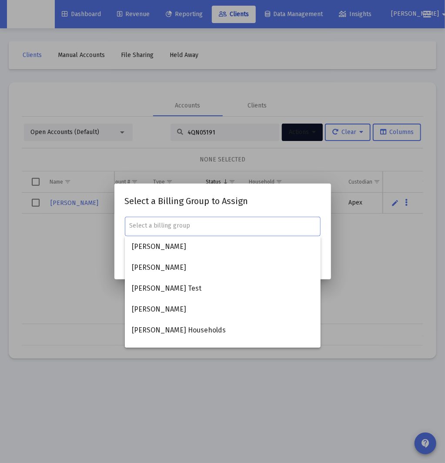
type input "4QN05191"
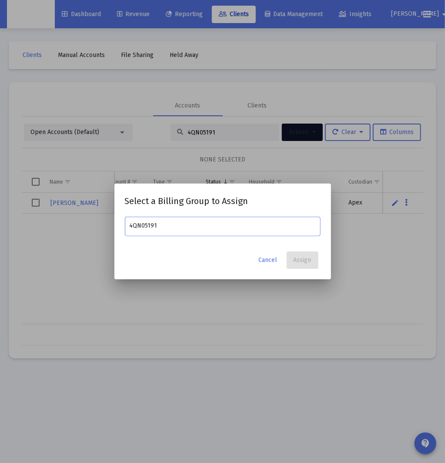
drag, startPoint x: 194, startPoint y: 226, endPoint x: 85, endPoint y: 224, distance: 109.2
click at [85, 224] on div "Select a Billing Group to Assign 4QN05191 Cancel Assign" at bounding box center [222, 231] width 445 height 463
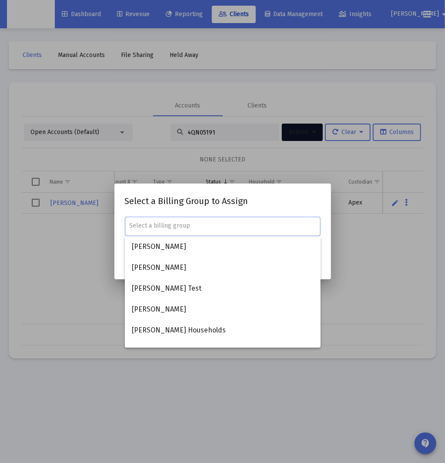
click at [204, 226] on input "text" at bounding box center [222, 225] width 187 height 7
paste input "[PERSON_NAME] Household"
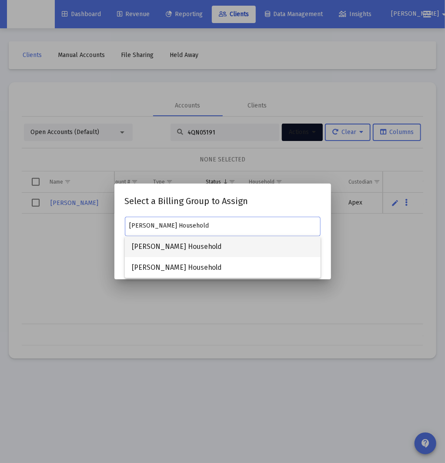
type input "[PERSON_NAME] Household"
click at [222, 248] on span "[PERSON_NAME] Household" at bounding box center [223, 246] width 182 height 21
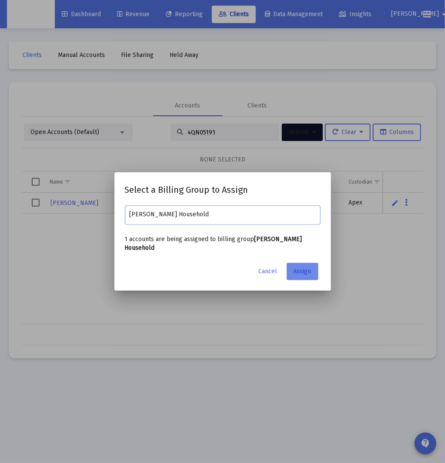
click at [305, 270] on span "Assign" at bounding box center [303, 270] width 18 height 7
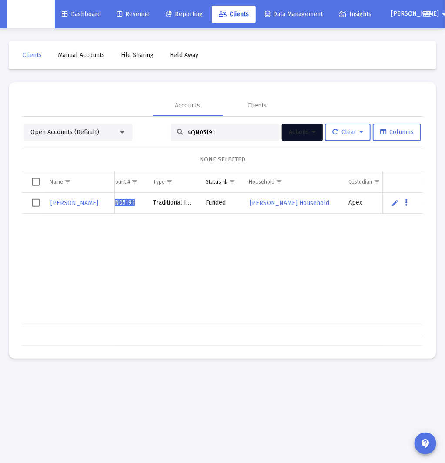
click at [230, 134] on input "4QN05191" at bounding box center [229, 132] width 85 height 7
paste input "8"
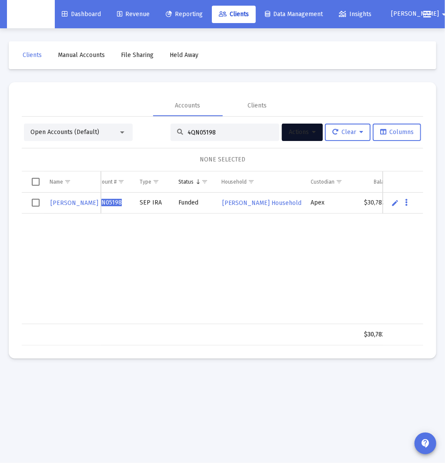
type input "4QN05198"
click at [204, 133] on input "4QN05198" at bounding box center [229, 132] width 85 height 7
click at [39, 202] on span "Select row" at bounding box center [36, 203] width 8 height 8
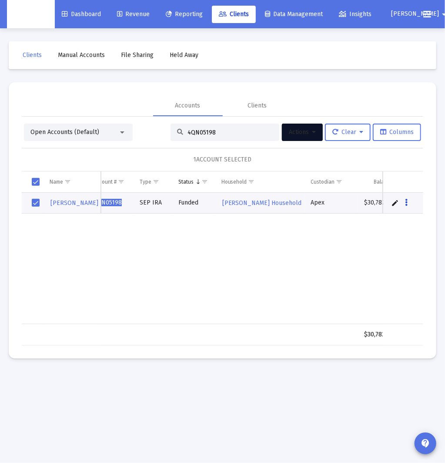
click at [408, 204] on button "Data grid" at bounding box center [407, 203] width 8 height 8
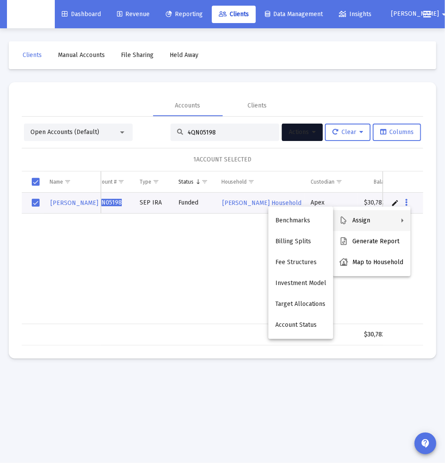
drag, startPoint x: 318, startPoint y: 144, endPoint x: 310, endPoint y: 137, distance: 11.1
click at [316, 144] on div at bounding box center [222, 231] width 445 height 463
click at [309, 132] on span "Actions" at bounding box center [302, 131] width 27 height 7
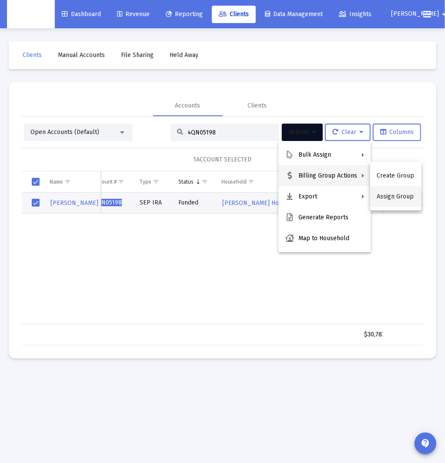
click at [398, 194] on button "Assign Group" at bounding box center [395, 196] width 51 height 21
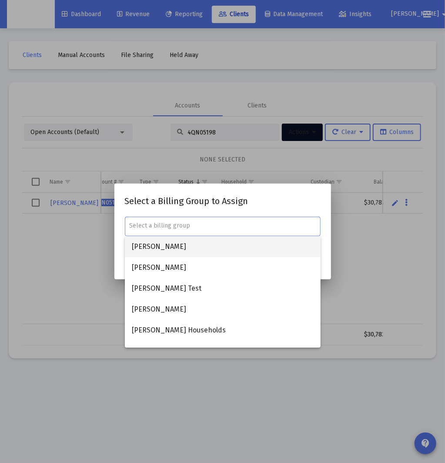
paste input "[PERSON_NAME] Household"
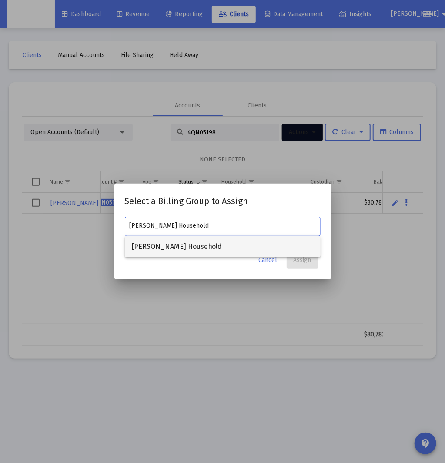
type input "[PERSON_NAME] Household"
click at [229, 247] on span "[PERSON_NAME] Household" at bounding box center [223, 246] width 182 height 21
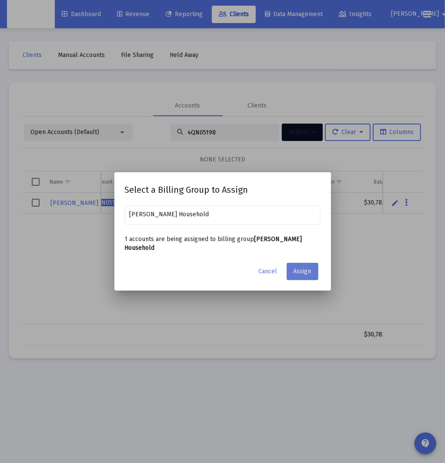
click at [313, 276] on button "Assign" at bounding box center [303, 271] width 32 height 17
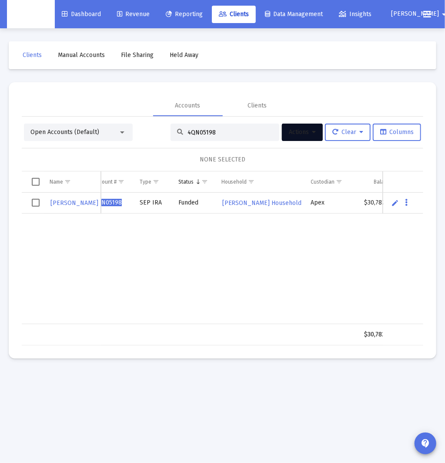
click at [207, 134] on input "4QN05198" at bounding box center [229, 132] width 85 height 7
paste input "202"
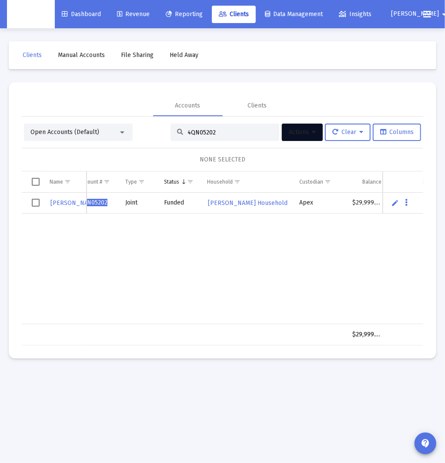
click at [204, 133] on input "4QN05202" at bounding box center [229, 132] width 85 height 7
paste input "4"
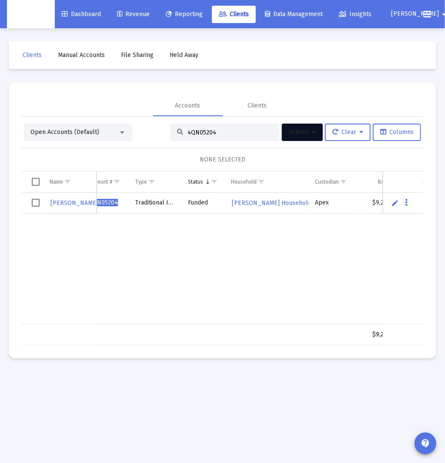
type input "4QN05204"
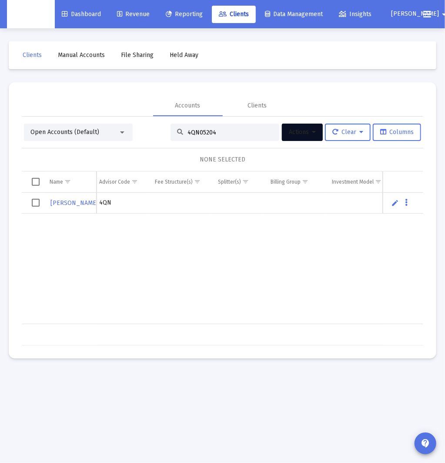
scroll to position [0, 328]
click at [35, 203] on span "Select row" at bounding box center [36, 203] width 8 height 8
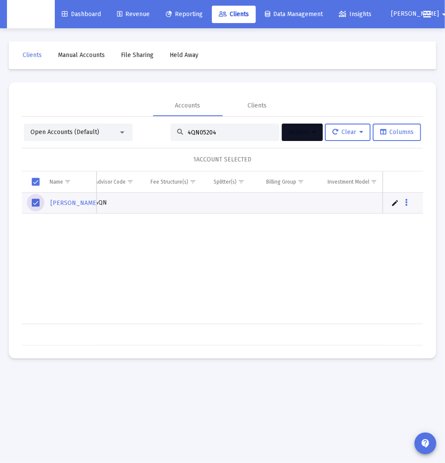
click at [312, 139] on button "Actions" at bounding box center [302, 132] width 41 height 17
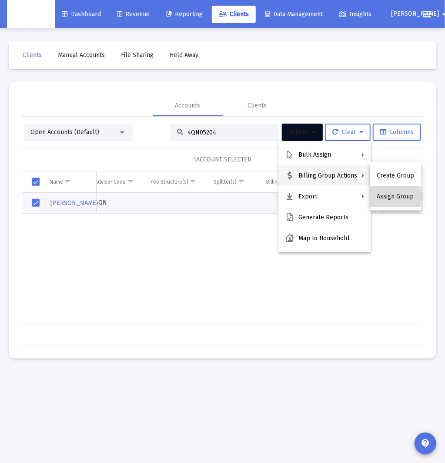
click at [392, 196] on button "Assign Group" at bounding box center [395, 196] width 51 height 21
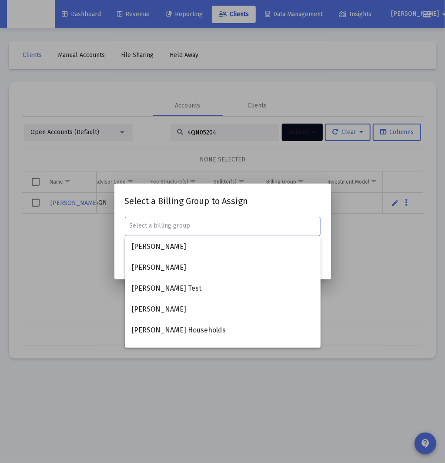
paste input "[PERSON_NAME] Household"
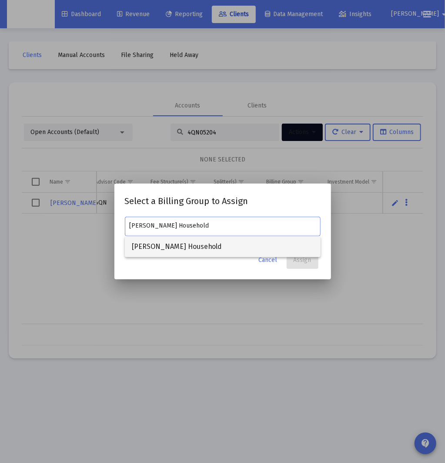
type input "[PERSON_NAME] Household"
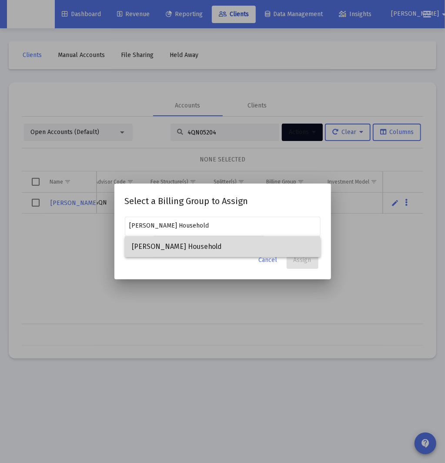
click at [182, 250] on span "[PERSON_NAME] Household" at bounding box center [223, 246] width 182 height 21
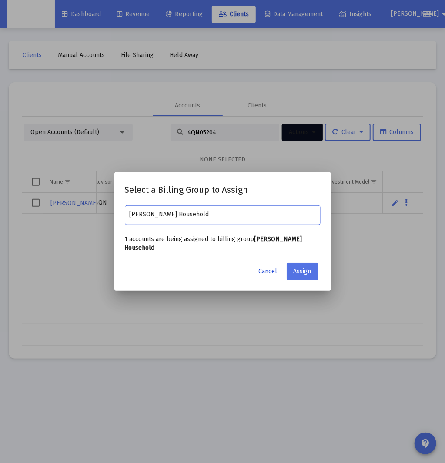
click at [263, 267] on span "Cancel" at bounding box center [268, 270] width 19 height 7
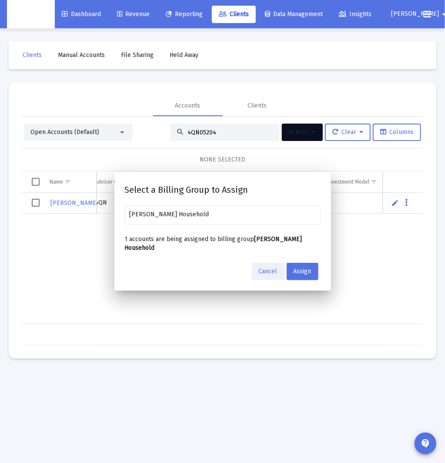
scroll to position [0, 327]
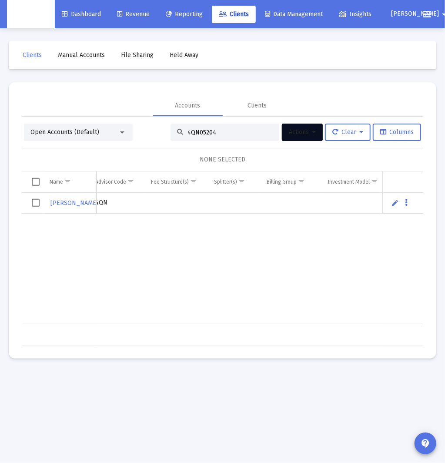
click at [219, 136] on div "4QN05204" at bounding box center [224, 132] width 109 height 17
click at [220, 133] on input "4QN05204" at bounding box center [229, 132] width 85 height 7
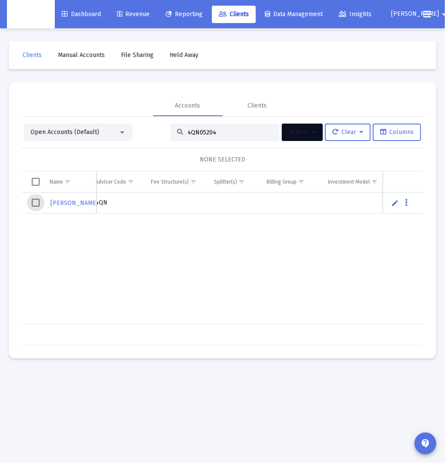
click at [37, 204] on span "Select row" at bounding box center [36, 203] width 8 height 8
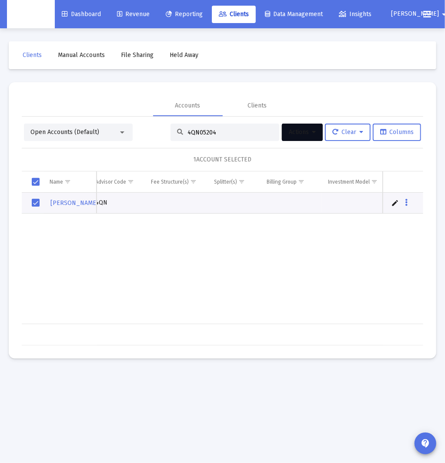
click at [317, 135] on button "Actions" at bounding box center [302, 132] width 41 height 17
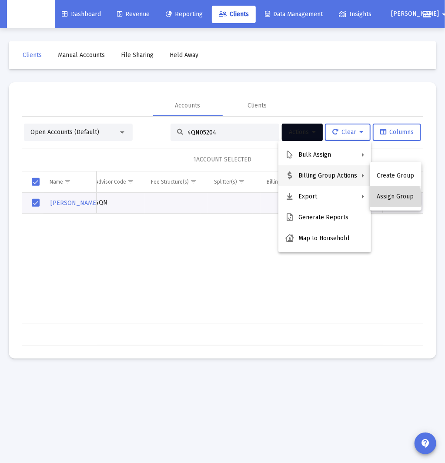
click at [384, 199] on button "Assign Group" at bounding box center [395, 196] width 51 height 21
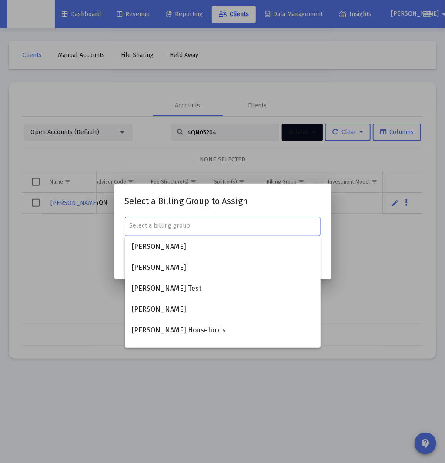
paste input "[PERSON_NAME] Household"
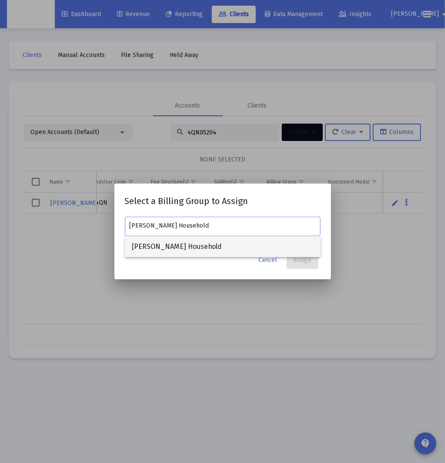
type input "[PERSON_NAME] Household"
click at [264, 244] on span "[PERSON_NAME] Household" at bounding box center [223, 246] width 182 height 21
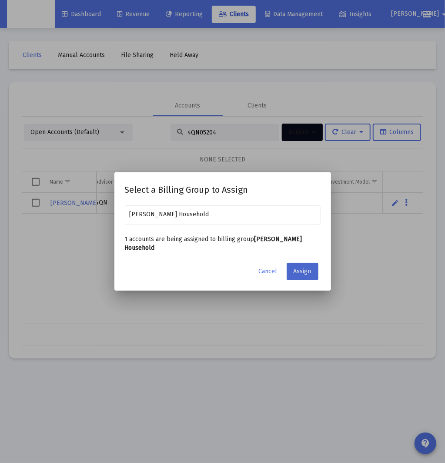
drag, startPoint x: 310, startPoint y: 271, endPoint x: 404, endPoint y: 255, distance: 95.7
click at [310, 271] on button "Assign" at bounding box center [303, 271] width 32 height 17
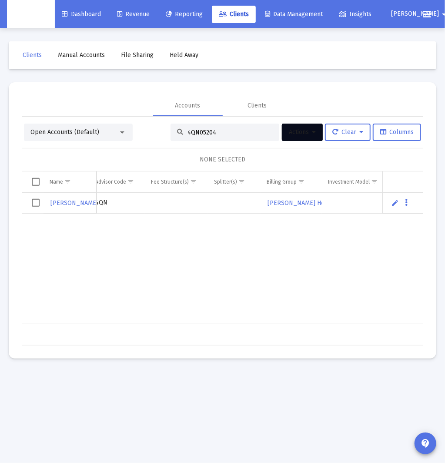
click at [187, 134] on input "4QN05204" at bounding box center [229, 132] width 85 height 7
paste input "8"
type input "4QN05208"
click at [36, 204] on span "Select row" at bounding box center [36, 203] width 8 height 8
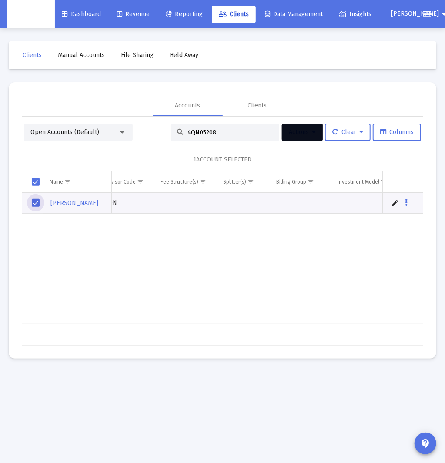
scroll to position [0, 335]
click at [316, 133] on button "Actions" at bounding box center [302, 132] width 41 height 17
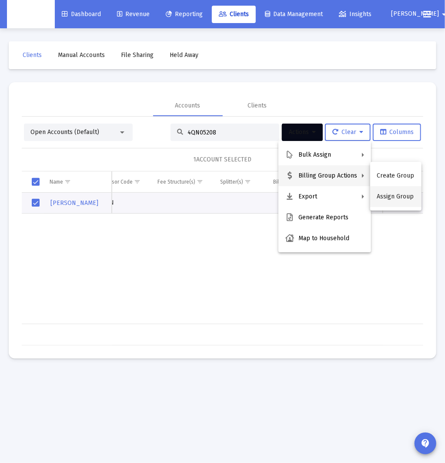
click at [384, 197] on button "Assign Group" at bounding box center [395, 196] width 51 height 21
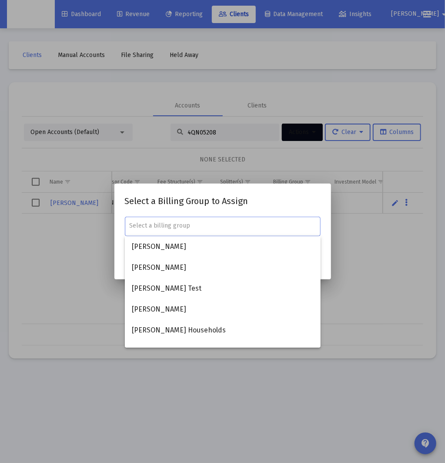
paste input "[PERSON_NAME] Household"
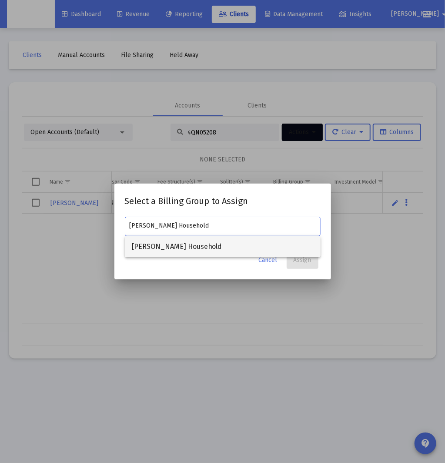
type input "[PERSON_NAME] Household"
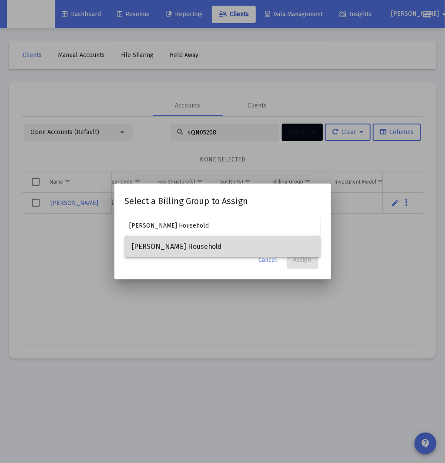
click at [197, 244] on span "[PERSON_NAME] Household" at bounding box center [223, 246] width 182 height 21
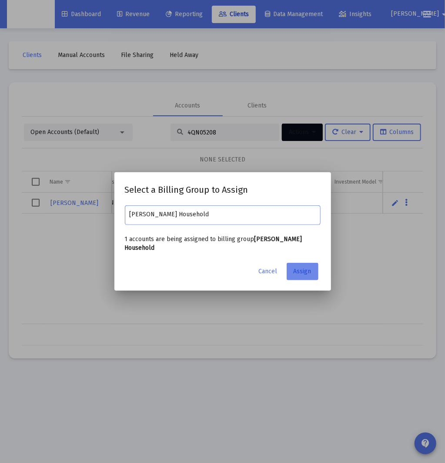
click at [302, 270] on span "Assign" at bounding box center [303, 270] width 18 height 7
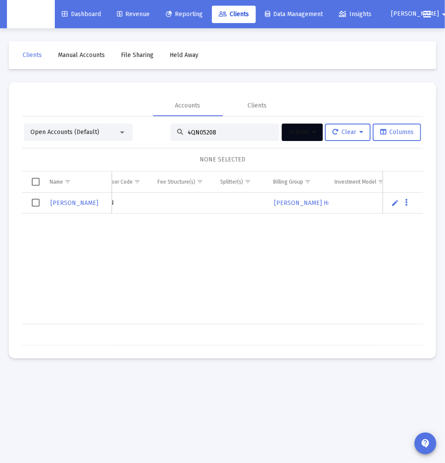
click at [198, 131] on input "4QN05208" at bounding box center [229, 132] width 85 height 7
paste input "14"
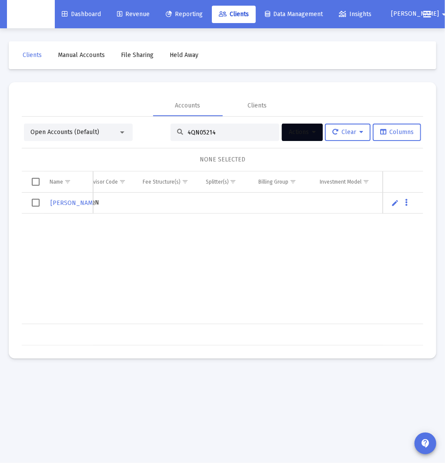
type input "4QN05214"
click at [211, 130] on input "4QN05214" at bounding box center [229, 132] width 85 height 7
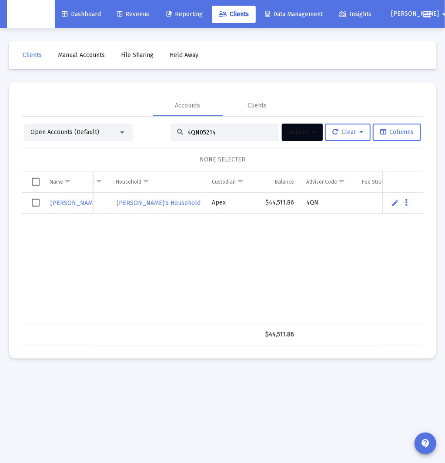
scroll to position [0, 122]
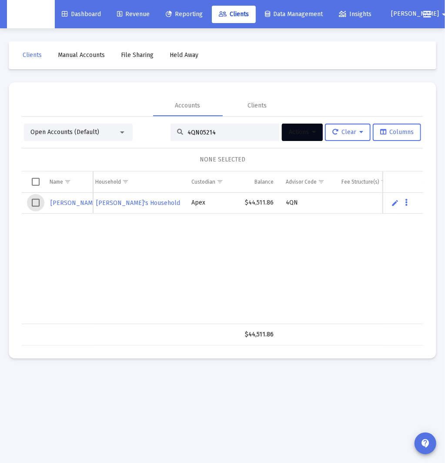
drag, startPoint x: 36, startPoint y: 204, endPoint x: 6, endPoint y: 207, distance: 30.6
click at [36, 204] on span "Select row" at bounding box center [36, 203] width 8 height 8
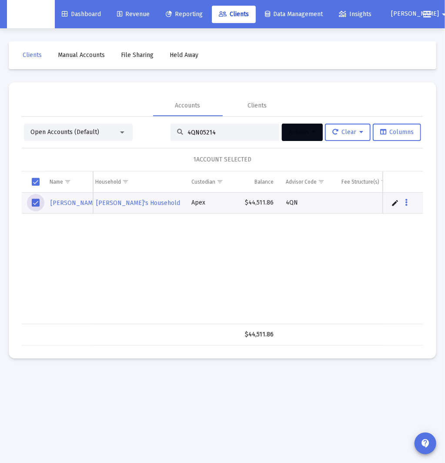
click at [316, 136] on button "Actions" at bounding box center [302, 132] width 41 height 17
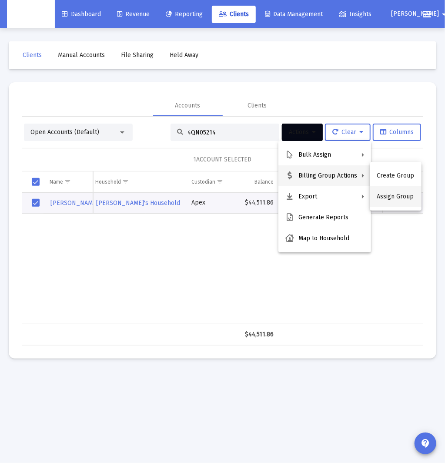
click at [392, 197] on button "Assign Group" at bounding box center [395, 196] width 51 height 21
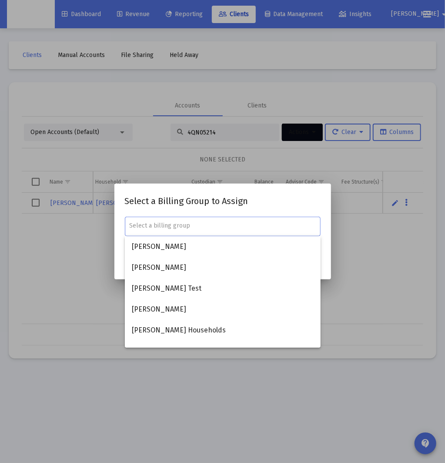
paste input "[PERSON_NAME]'s Household"
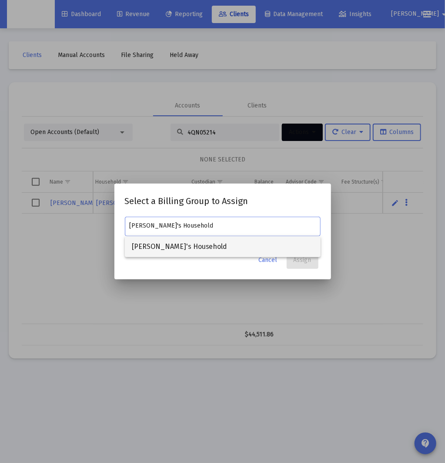
type input "[PERSON_NAME]'s Household"
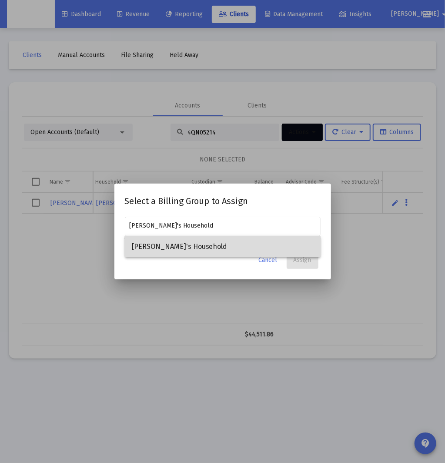
click at [237, 241] on span "[PERSON_NAME]'s Household" at bounding box center [223, 246] width 182 height 21
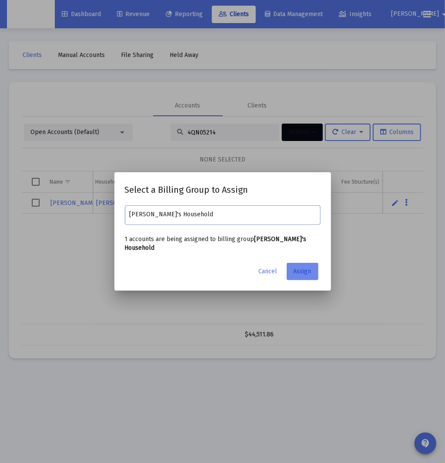
click at [302, 274] on span "Assign" at bounding box center [303, 270] width 18 height 7
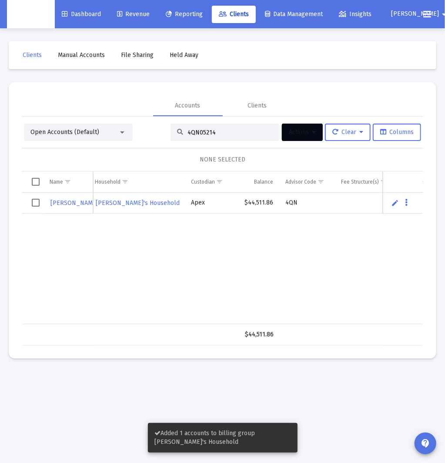
scroll to position [0, 132]
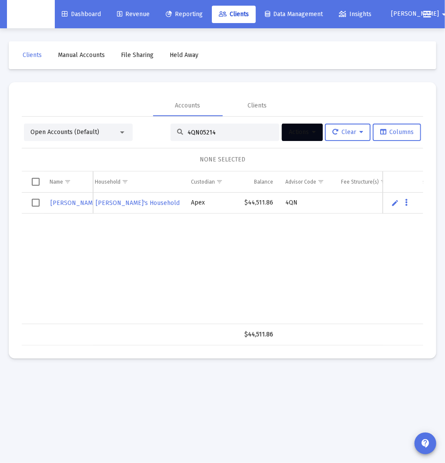
click at [198, 132] on input "4QN05214" at bounding box center [229, 132] width 85 height 7
paste input "6"
type input "4QN05216"
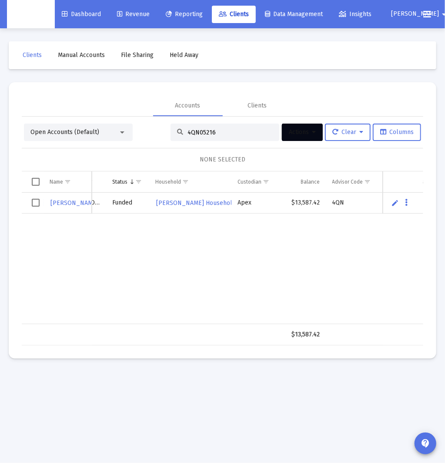
scroll to position [0, 78]
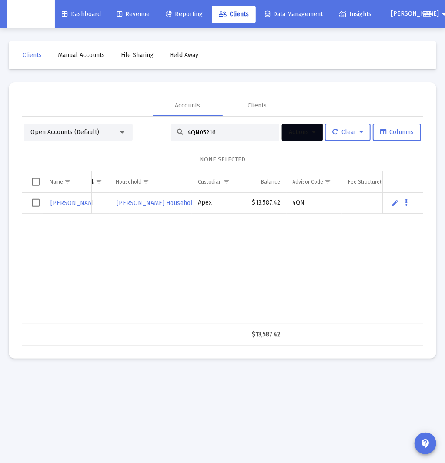
click at [34, 203] on span "Select row" at bounding box center [36, 203] width 8 height 8
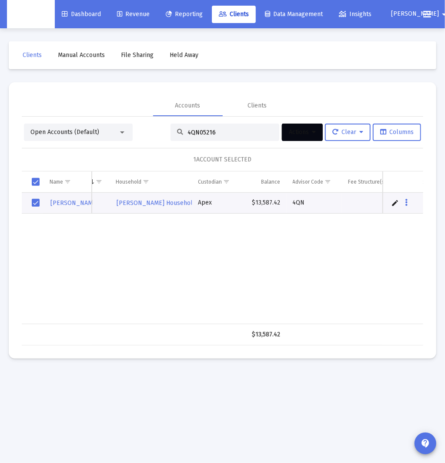
click at [313, 134] on icon at bounding box center [314, 132] width 4 height 6
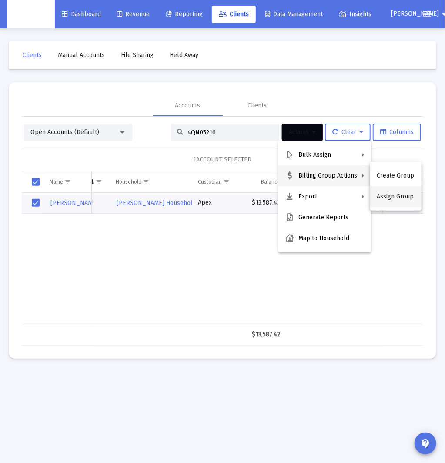
click at [389, 195] on button "Assign Group" at bounding box center [395, 196] width 51 height 21
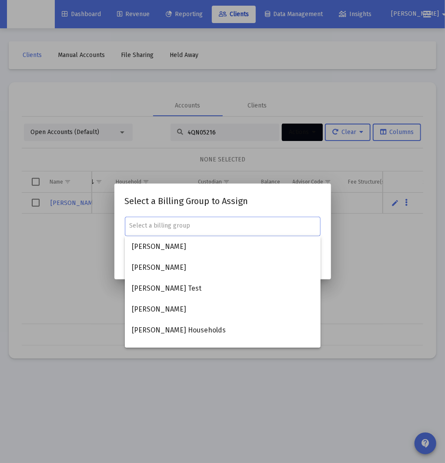
paste input "[PERSON_NAME] Household"
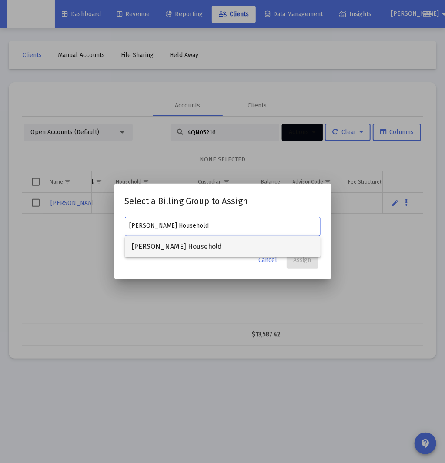
type input "[PERSON_NAME] Household"
click at [219, 242] on span "[PERSON_NAME] Household" at bounding box center [223, 246] width 182 height 21
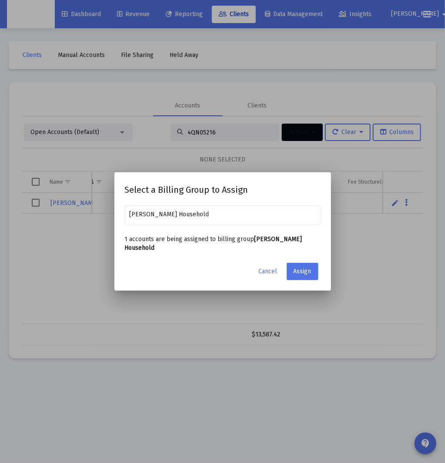
click at [308, 251] on mat-dialog-content "[PERSON_NAME] Household 1 accounts are being assigned to billing group [PERSON_…" at bounding box center [222, 230] width 217 height 53
click at [307, 267] on span "Assign" at bounding box center [303, 270] width 18 height 7
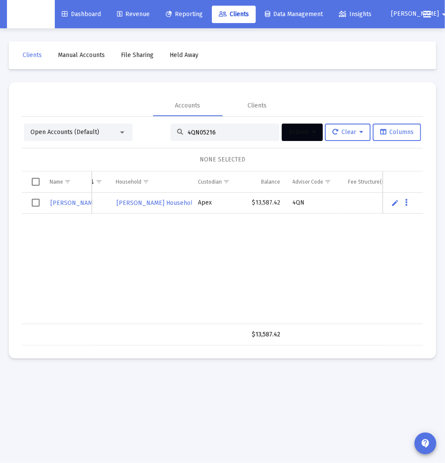
click at [193, 133] on input "4QN05216" at bounding box center [229, 132] width 85 height 7
paste input "7"
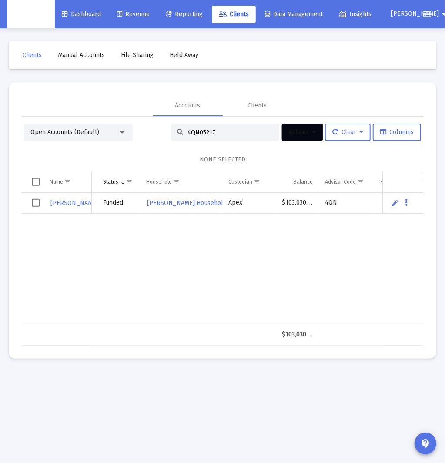
type input "4QN05217"
click at [36, 204] on span "Select row" at bounding box center [36, 203] width 8 height 8
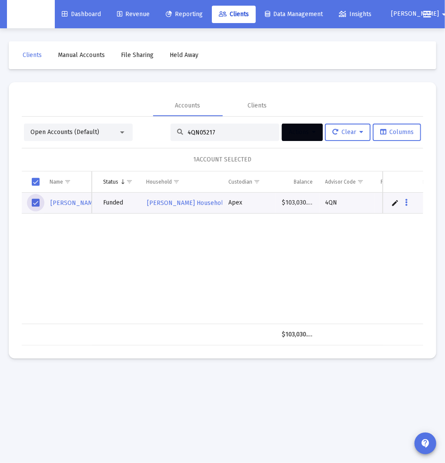
click at [313, 137] on button "Actions" at bounding box center [302, 132] width 41 height 17
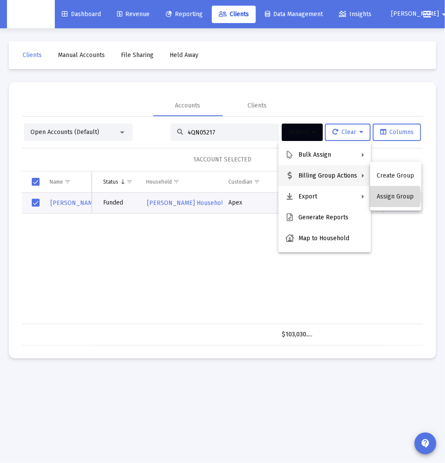
click at [382, 197] on button "Assign Group" at bounding box center [395, 196] width 51 height 21
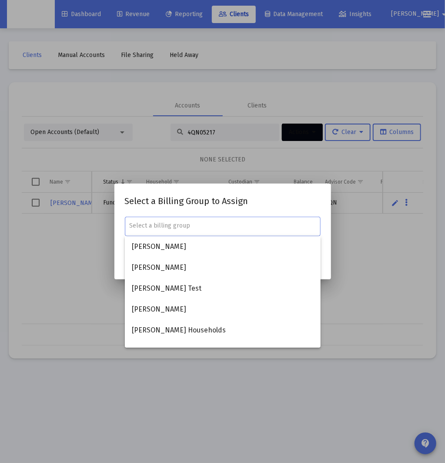
paste input "[PERSON_NAME] Household"
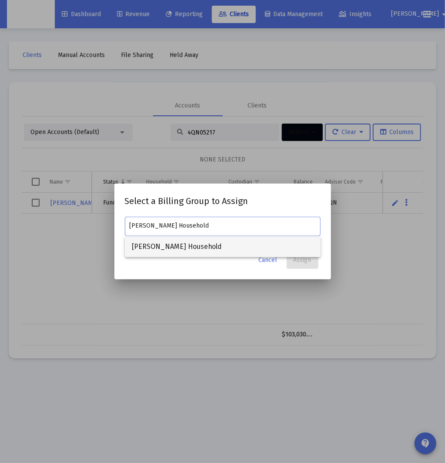
type input "[PERSON_NAME] Household"
click at [190, 248] on span "[PERSON_NAME] Household" at bounding box center [223, 246] width 182 height 21
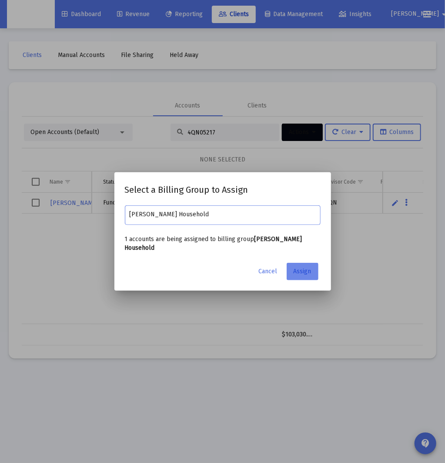
click at [309, 268] on span "Assign" at bounding box center [303, 270] width 18 height 7
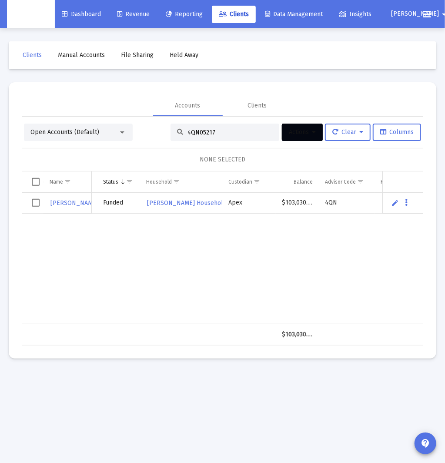
scroll to position [0, 110]
click at [207, 134] on input "4QN05217" at bounding box center [229, 132] width 85 height 7
click at [208, 134] on input "4QN05217" at bounding box center [229, 132] width 85 height 7
paste input "8MO05025"
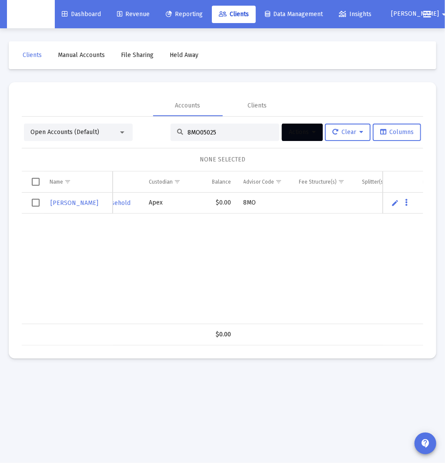
scroll to position [0, 214]
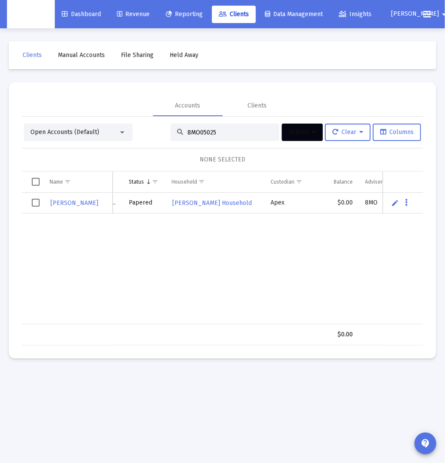
click at [196, 135] on input "8MO05025" at bounding box center [229, 132] width 85 height 7
click at [197, 134] on input "8MO05025" at bounding box center [229, 132] width 85 height 7
paste input "34"
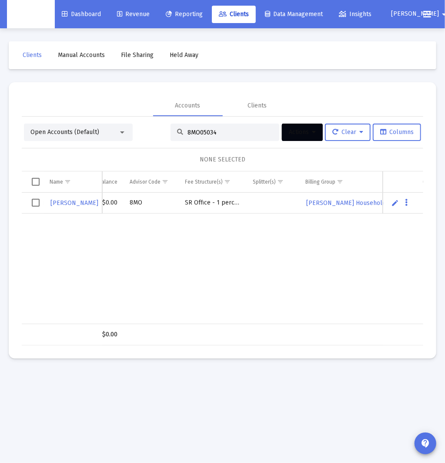
scroll to position [0, 302]
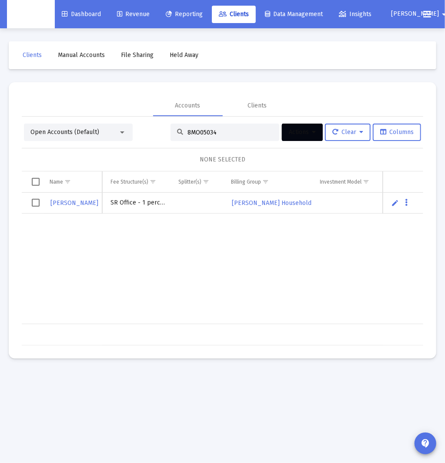
click at [212, 130] on input "8MO05034" at bounding box center [229, 132] width 85 height 7
paste input "5"
click at [223, 130] on input "8MO05035" at bounding box center [229, 132] width 85 height 7
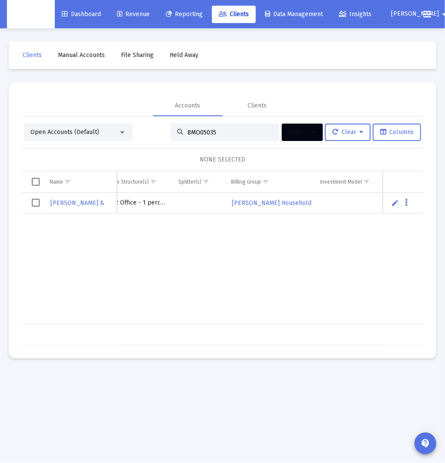
click at [223, 130] on input "8MO05035" at bounding box center [229, 132] width 85 height 7
paste input "2"
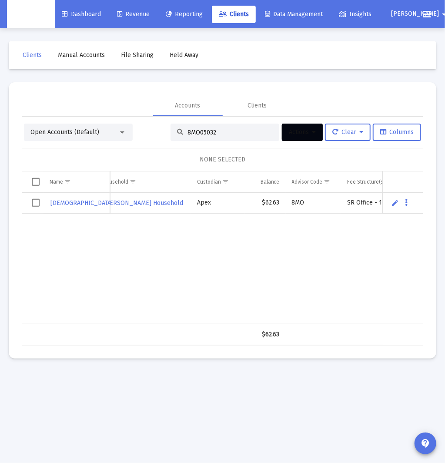
scroll to position [0, 132]
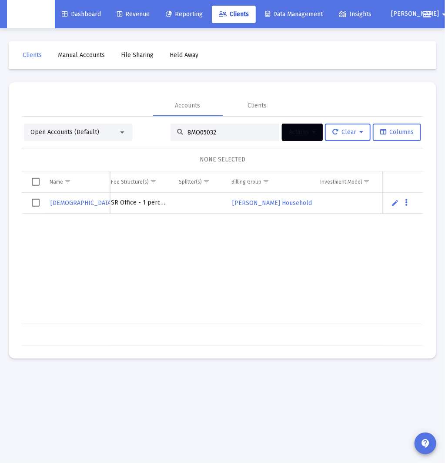
click at [208, 129] on input "8MO05032" at bounding box center [229, 132] width 85 height 7
paste input "3"
type input "8MO05033"
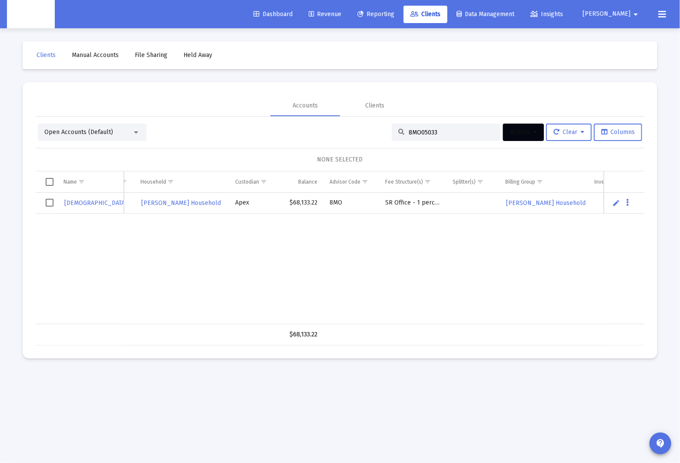
scroll to position [0, 133]
click at [429, 134] on input "8MO05033" at bounding box center [451, 132] width 85 height 7
